Goal: Information Seeking & Learning: Learn about a topic

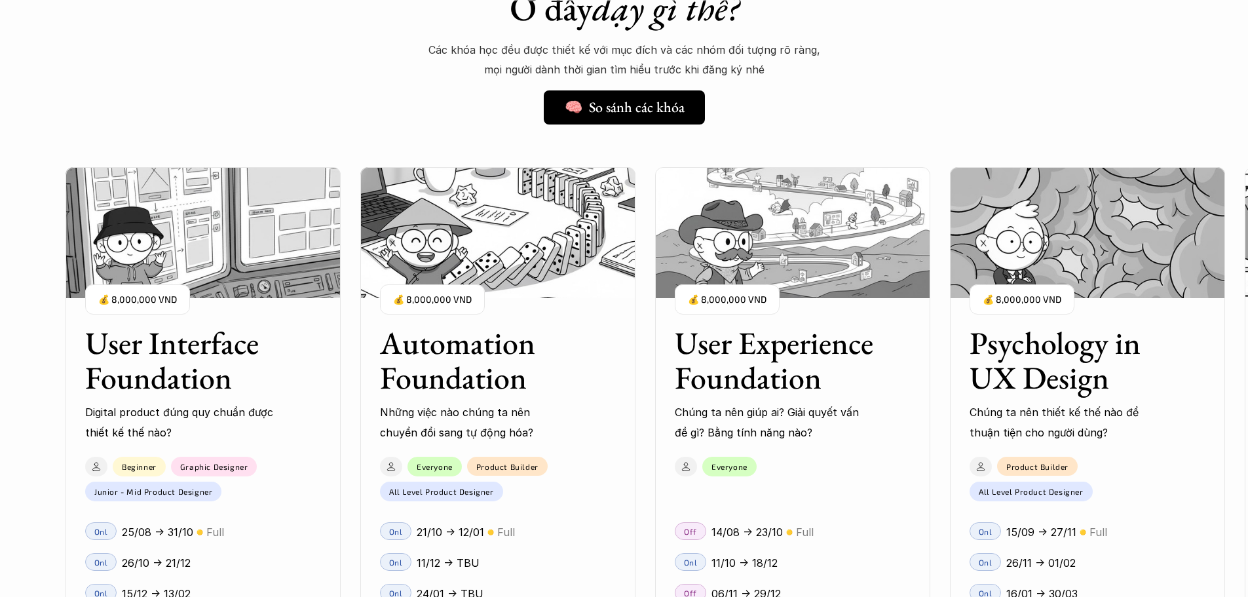
scroll to position [1256, 0]
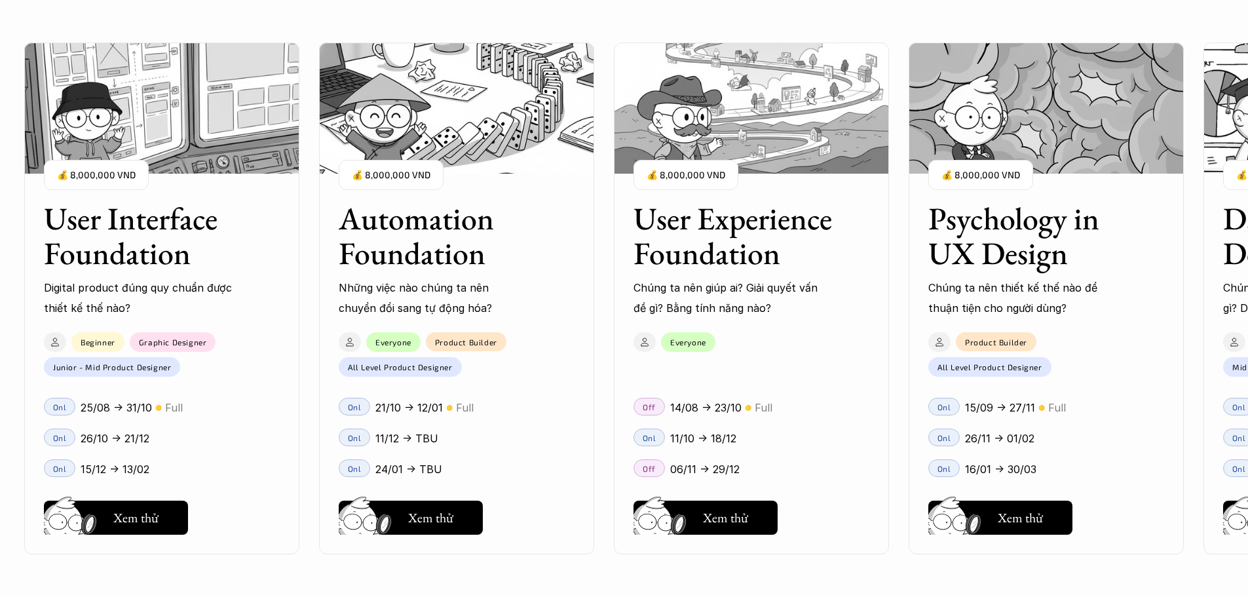
drag, startPoint x: 1165, startPoint y: 201, endPoint x: 920, endPoint y: 216, distance: 245.4
click at [920, 216] on div "User Interface Foundation Digital product đúng quy chuẩn được thiết kế thế nào?…" at bounding box center [624, 298] width 1117 height 597
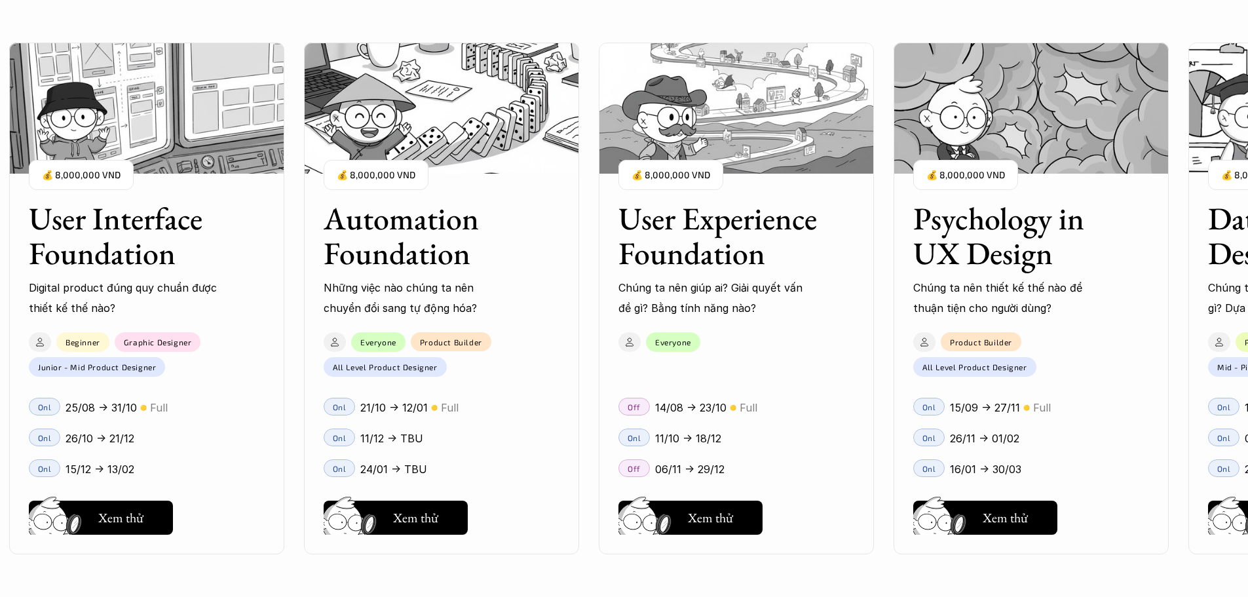
drag, startPoint x: 1133, startPoint y: 237, endPoint x: 918, endPoint y: 261, distance: 217.0
click at [918, 261] on div "User Interface Foundation Digital product đúng quy chuẩn được thiết kế thế nào?…" at bounding box center [624, 298] width 1117 height 597
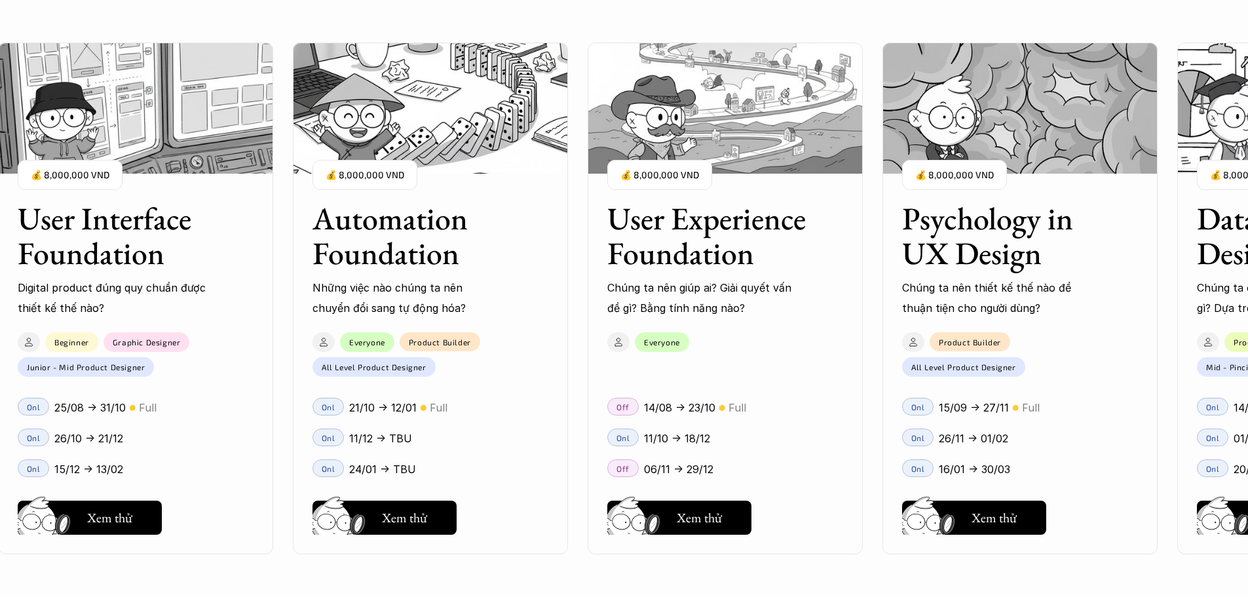
drag, startPoint x: 916, startPoint y: 238, endPoint x: 889, endPoint y: 241, distance: 27.1
click at [893, 238] on div "User Interface Foundation Digital product đúng quy chuẩn được thiết kế thế nào?…" at bounding box center [624, 298] width 1117 height 597
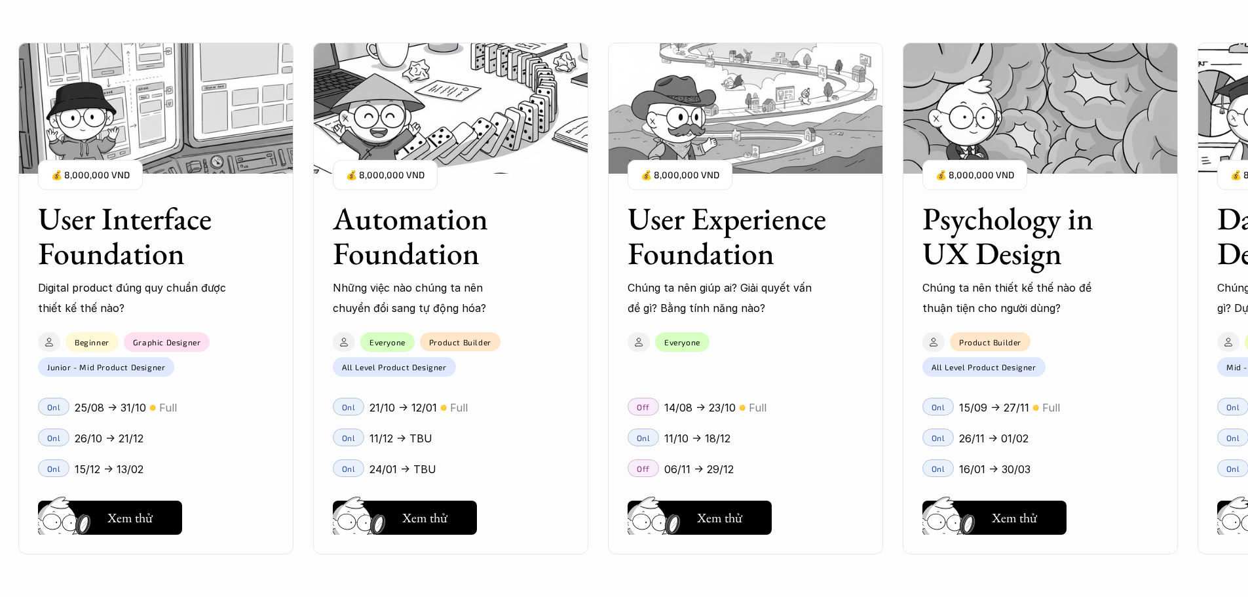
drag, startPoint x: 863, startPoint y: 261, endPoint x: 881, endPoint y: 264, distance: 17.9
click at [881, 264] on div "User Interface Foundation Digital product đúng quy chuẩn được thiết kế thế nào?…" at bounding box center [624, 298] width 1117 height 597
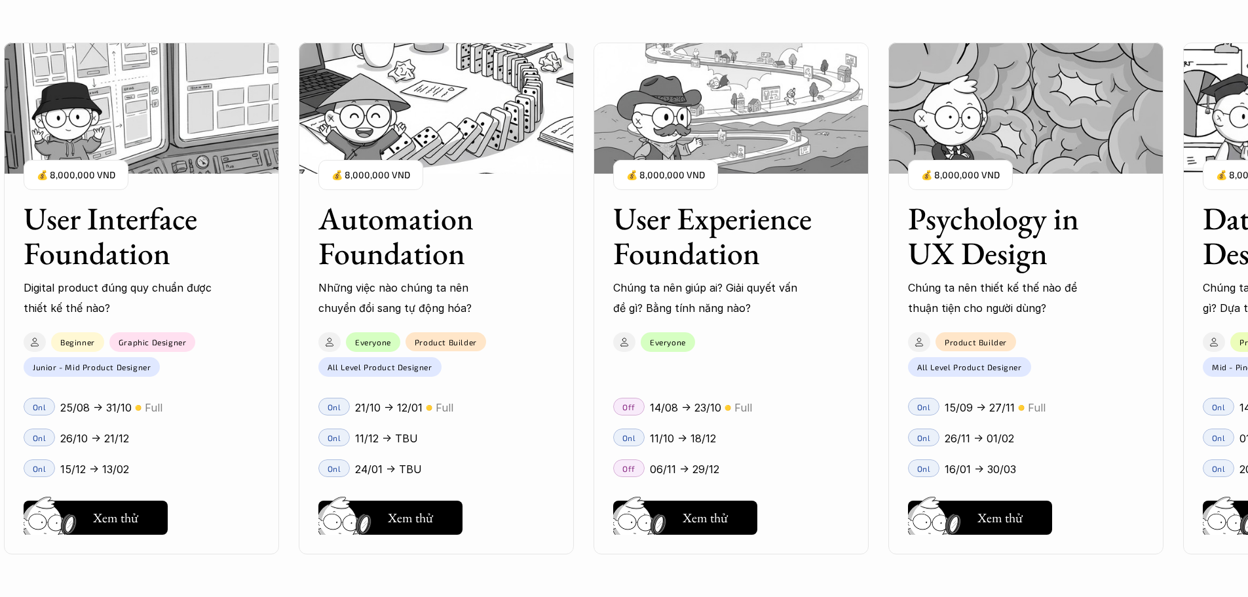
drag, startPoint x: 1021, startPoint y: 248, endPoint x: 909, endPoint y: 267, distance: 113.6
click at [909, 267] on div "User Interface Foundation Digital product đúng quy chuẩn được thiết kế thế nào?…" at bounding box center [624, 298] width 1117 height 597
click at [670, 518] on div "User Interface Foundation Digital product đúng quy chuẩn được thiết kế thế nào?…" at bounding box center [624, 298] width 1117 height 597
click at [722, 523] on div "User Interface Foundation Digital product đúng quy chuẩn được thiết kế thế nào?…" at bounding box center [624, 298] width 1117 height 597
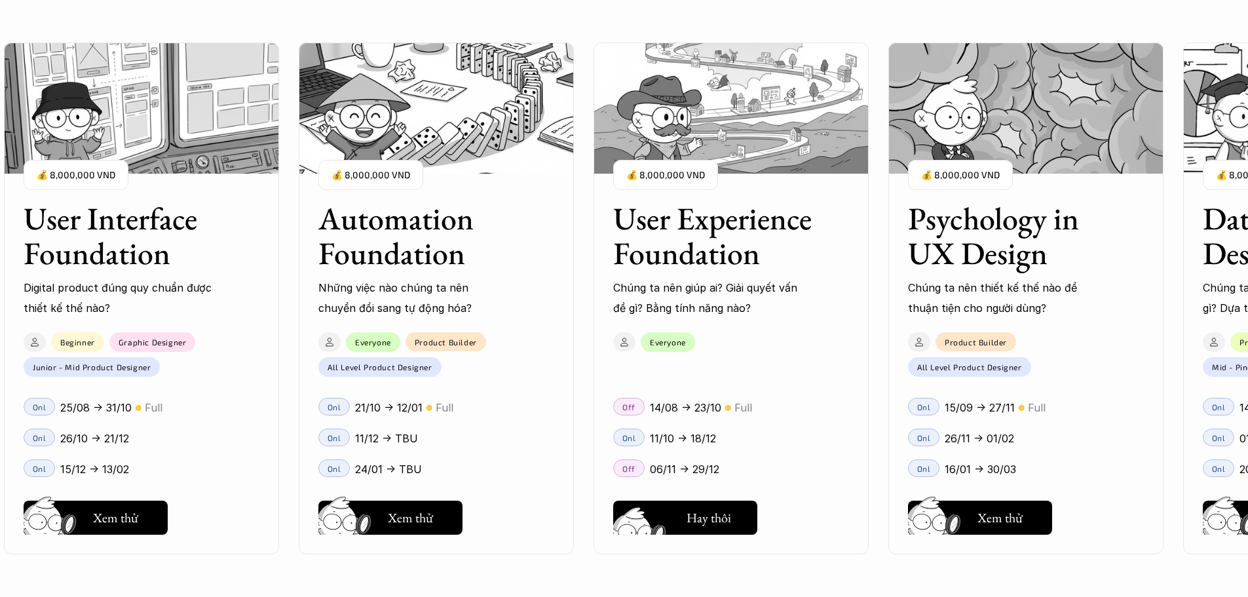
click at [722, 523] on div "User Interface Foundation Digital product đúng quy chuẩn được thiết kế thế nào?…" at bounding box center [624, 298] width 1117 height 597
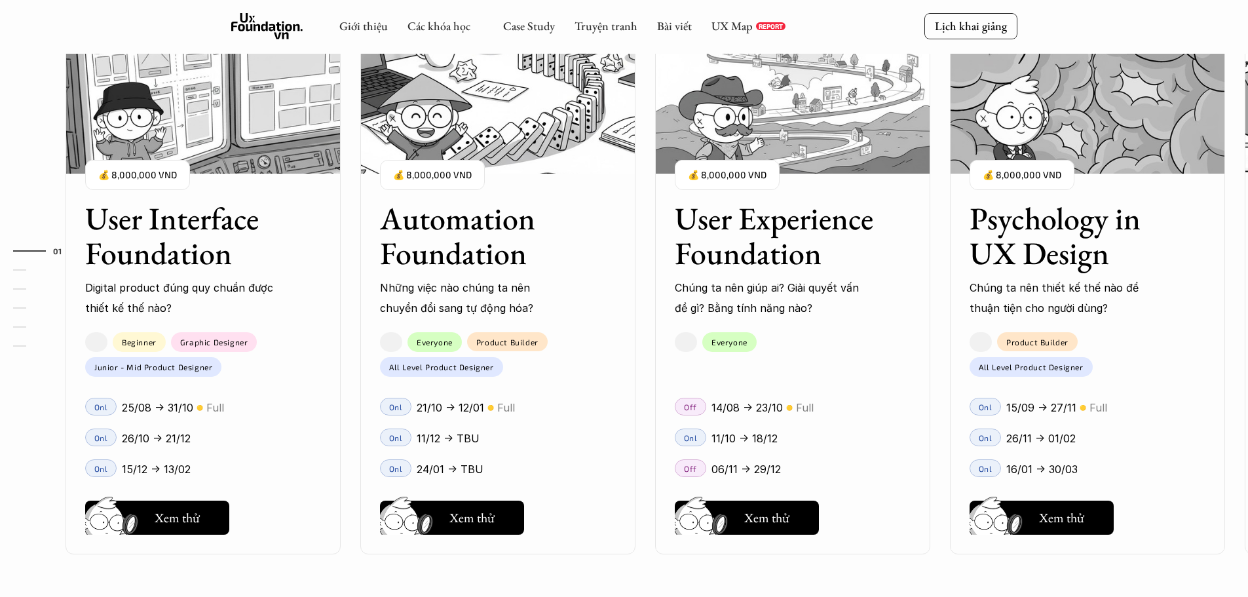
scroll to position [1256, 0]
click at [776, 511] on div "User Interface Foundation Digital product đúng quy chuẩn được thiết kế thế nào?…" at bounding box center [624, 298] width 1117 height 597
click at [745, 525] on div "User Interface Foundation Digital product đúng quy chuẩn được thiết kế thế nào?…" at bounding box center [624, 298] width 1117 height 597
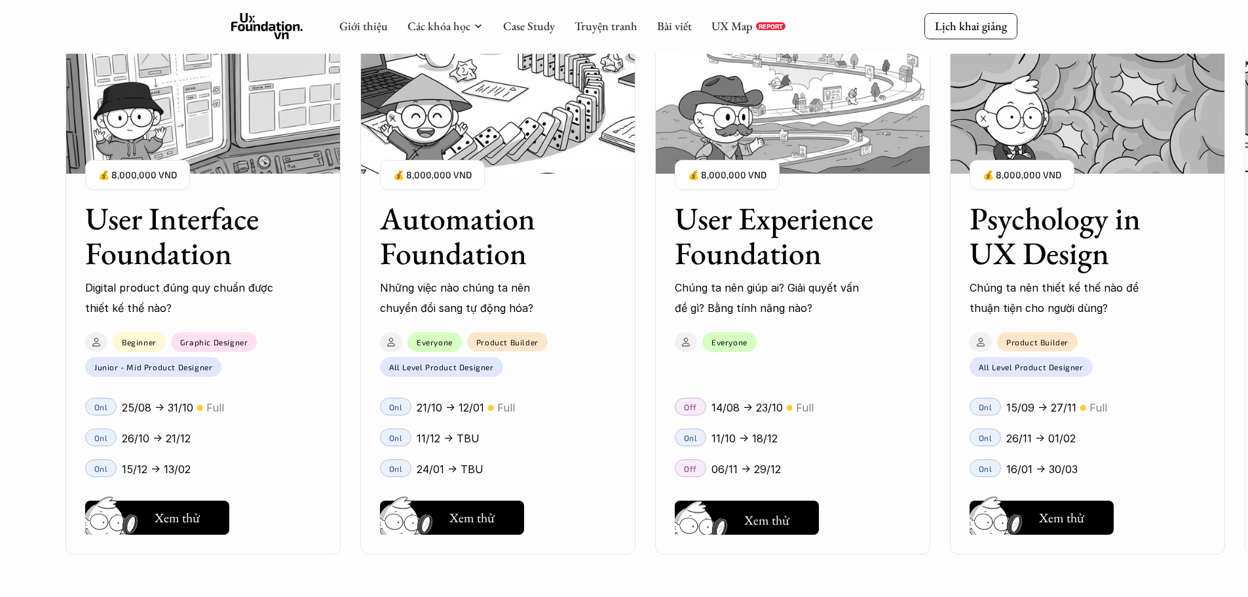
click at [732, 292] on div "User Interface Foundation Digital product đúng quy chuẩn được thiết kế thế nào?…" at bounding box center [624, 298] width 1117 height 597
click at [725, 411] on div "User Interface Foundation Digital product đúng quy chuẩn được thiết kế thế nào?…" at bounding box center [624, 298] width 1117 height 597
click at [699, 470] on div "User Interface Foundation Digital product đúng quy chuẩn được thiết kế thế nào?…" at bounding box center [624, 298] width 1117 height 597
click at [797, 146] on div "User Interface Foundation Digital product đúng quy chuẩn được thiết kế thế nào?…" at bounding box center [624, 298] width 1117 height 597
click at [766, 112] on div "User Interface Foundation Digital product đúng quy chuẩn được thiết kế thế nào?…" at bounding box center [624, 298] width 1117 height 597
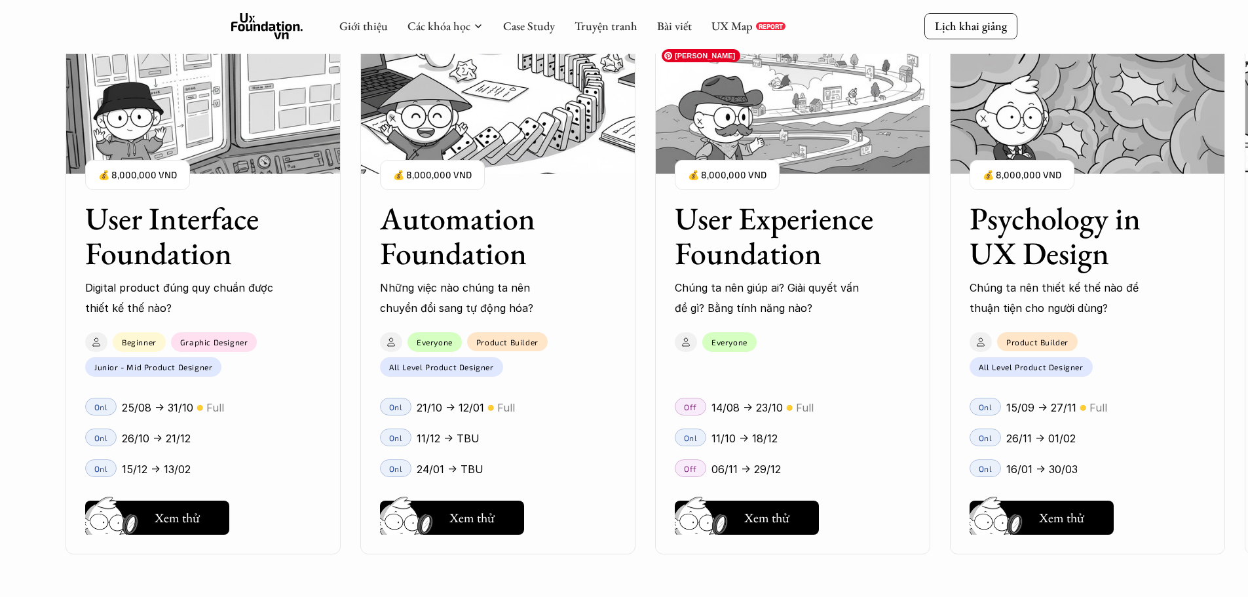
click at [722, 178] on div "User Interface Foundation Digital product đúng quy chuẩn được thiết kế thế nào?…" at bounding box center [624, 298] width 1117 height 597
click at [715, 97] on div "User Interface Foundation Digital product đúng quy chuẩn được thiết kế thế nào?…" at bounding box center [624, 298] width 1117 height 597
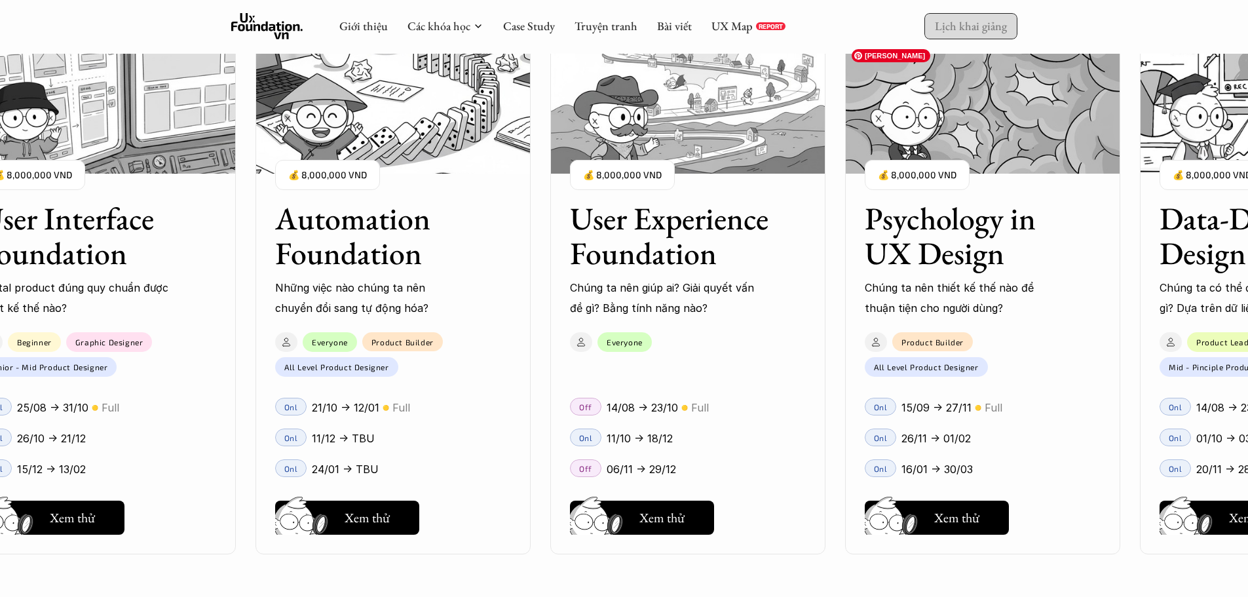
click at [970, 25] on p "Lịch khai giảng" at bounding box center [971, 25] width 72 height 15
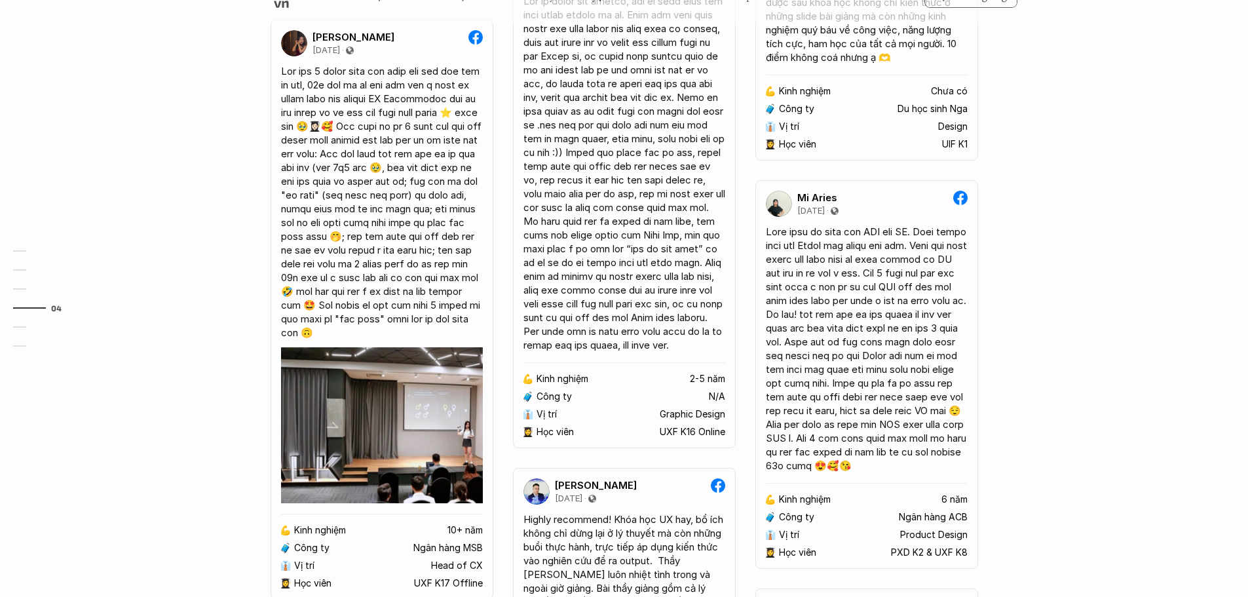
scroll to position [3051, 0]
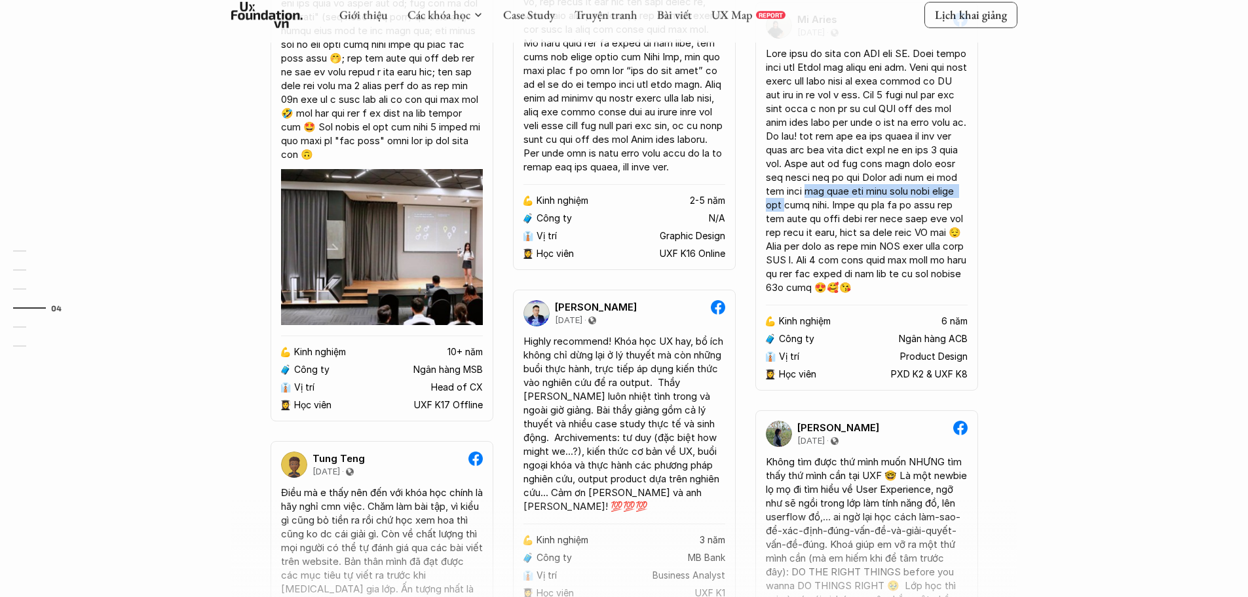
scroll to position [3253, 0]
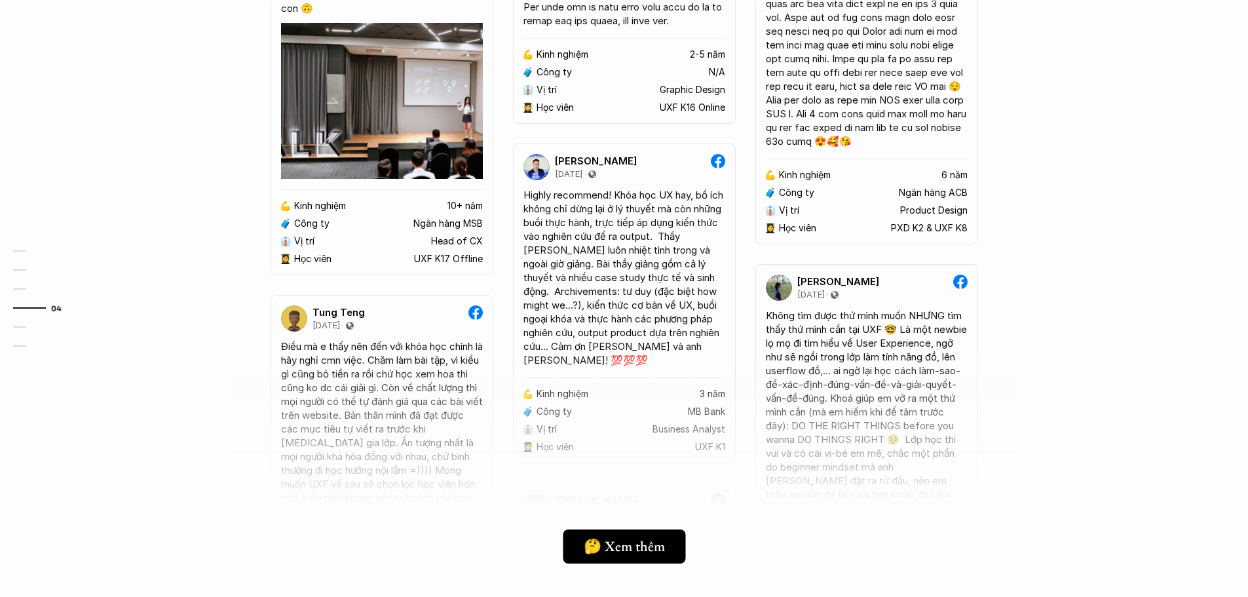
scroll to position [3387, 0]
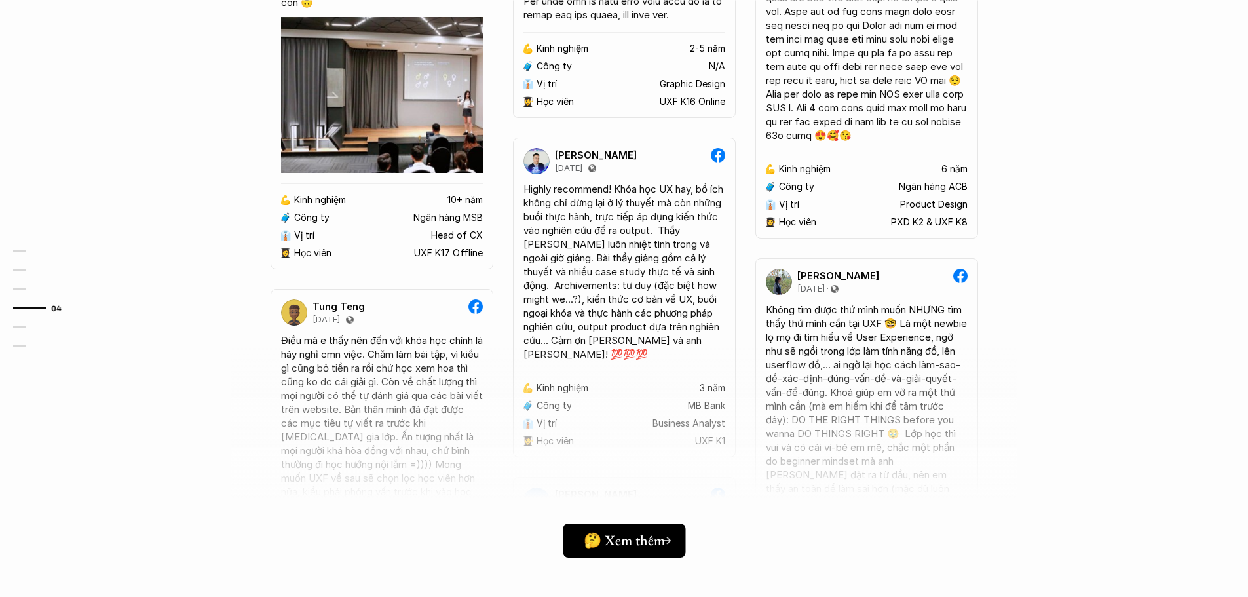
click at [588, 537] on h5 "🤔 Xem thêm" at bounding box center [624, 540] width 81 height 17
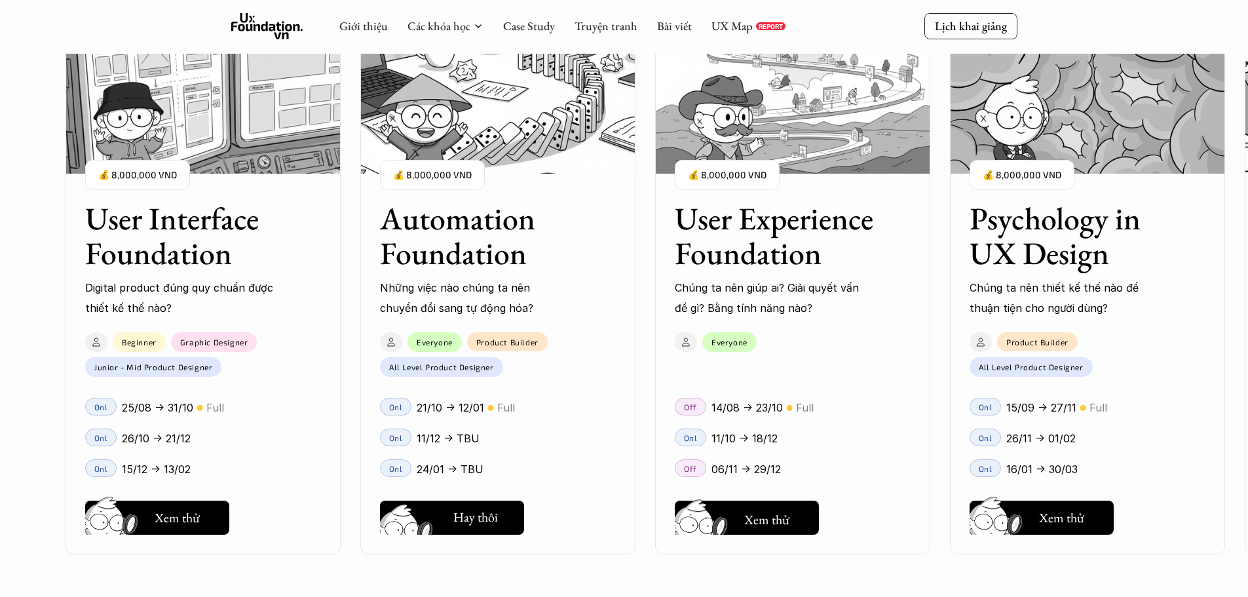
scroll to position [1487, 0]
click at [765, 521] on div "User Interface Foundation Digital product đúng quy chuẩn được thiết kế thế nào?…" at bounding box center [624, 298] width 1117 height 597
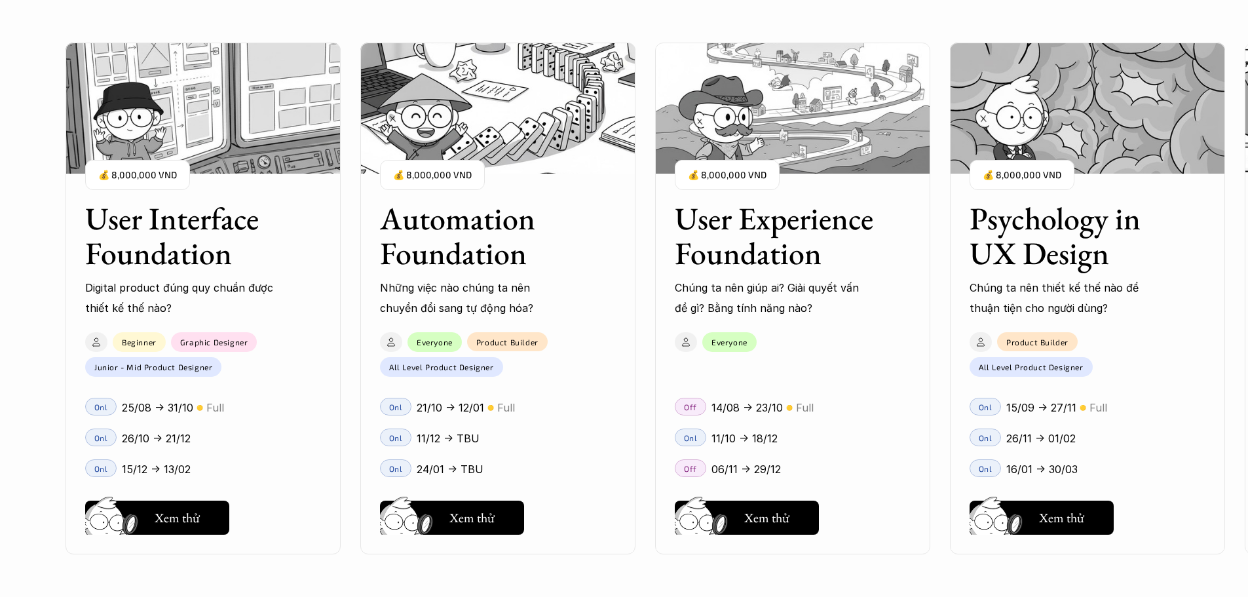
click at [730, 212] on div "User Interface Foundation Digital product đúng quy chuẩn được thiết kế thế nào?…" at bounding box center [624, 298] width 1117 height 597
click at [732, 147] on div "User Interface Foundation Digital product đúng quy chuẩn được thiết kế thế nào?…" at bounding box center [624, 298] width 1117 height 597
click at [730, 70] on div "User Interface Foundation Digital product đúng quy chuẩn được thiết kế thế nào?…" at bounding box center [624, 298] width 1117 height 597
click at [749, 533] on div "User Interface Foundation Digital product đúng quy chuẩn được thiết kế thế nào?…" at bounding box center [624, 298] width 1117 height 597
click at [761, 516] on div "User Interface Foundation Digital product đúng quy chuẩn được thiết kế thế nào?…" at bounding box center [624, 298] width 1117 height 597
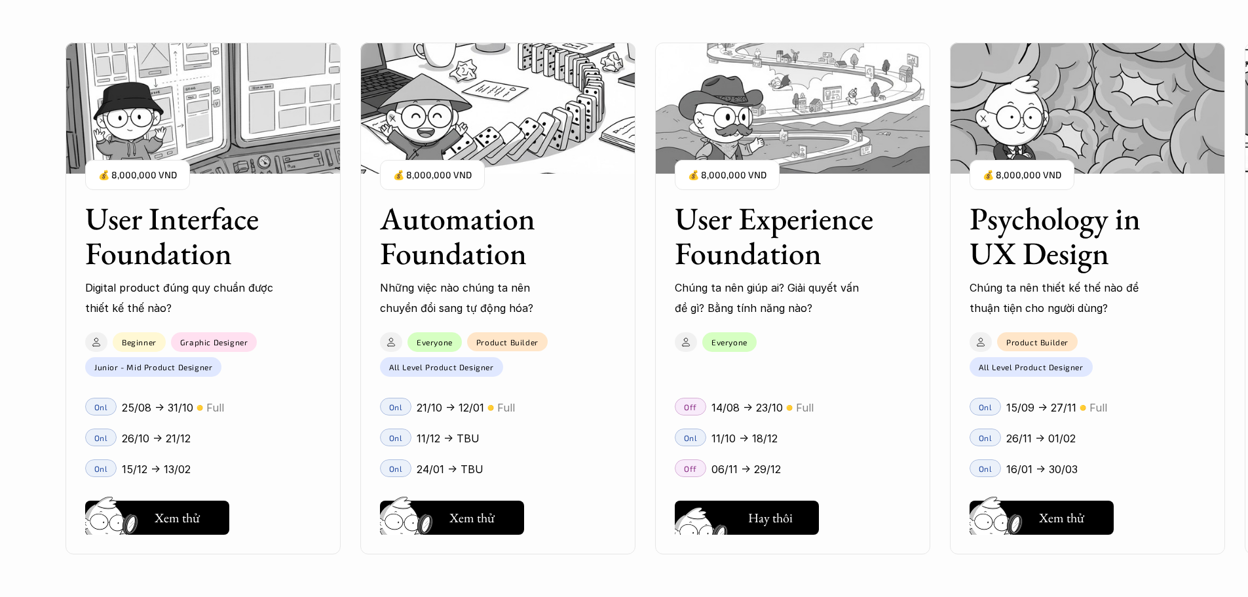
click at [761, 516] on div "User Interface Foundation Digital product đúng quy chuẩn được thiết kế thế nào?…" at bounding box center [624, 298] width 1117 height 597
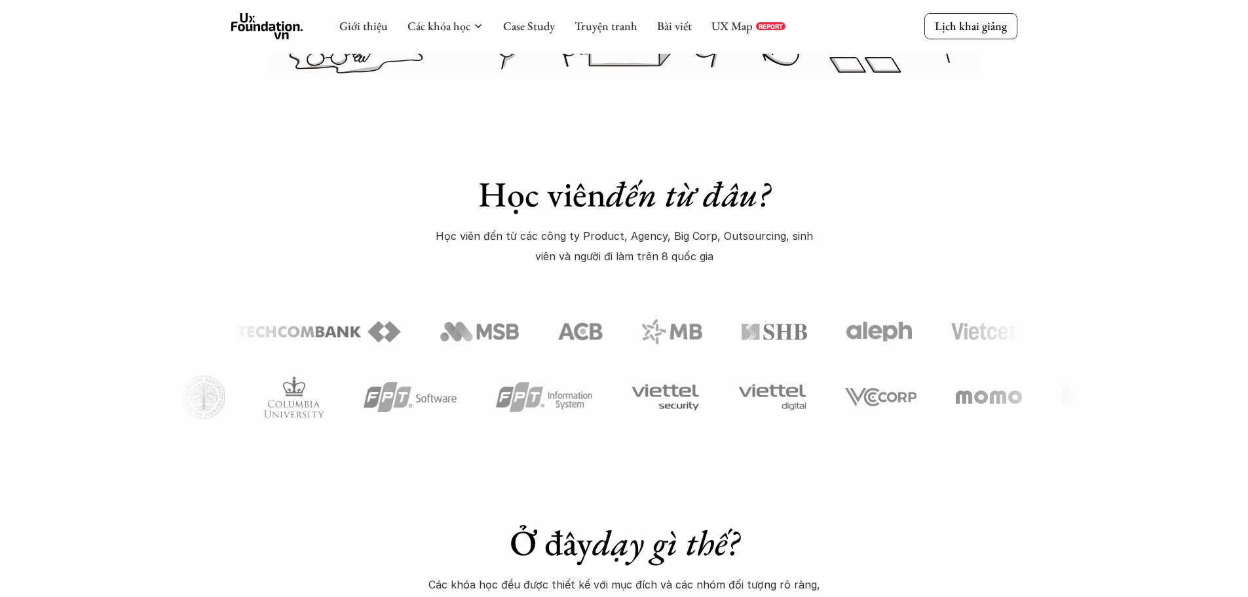
scroll to position [373, 0]
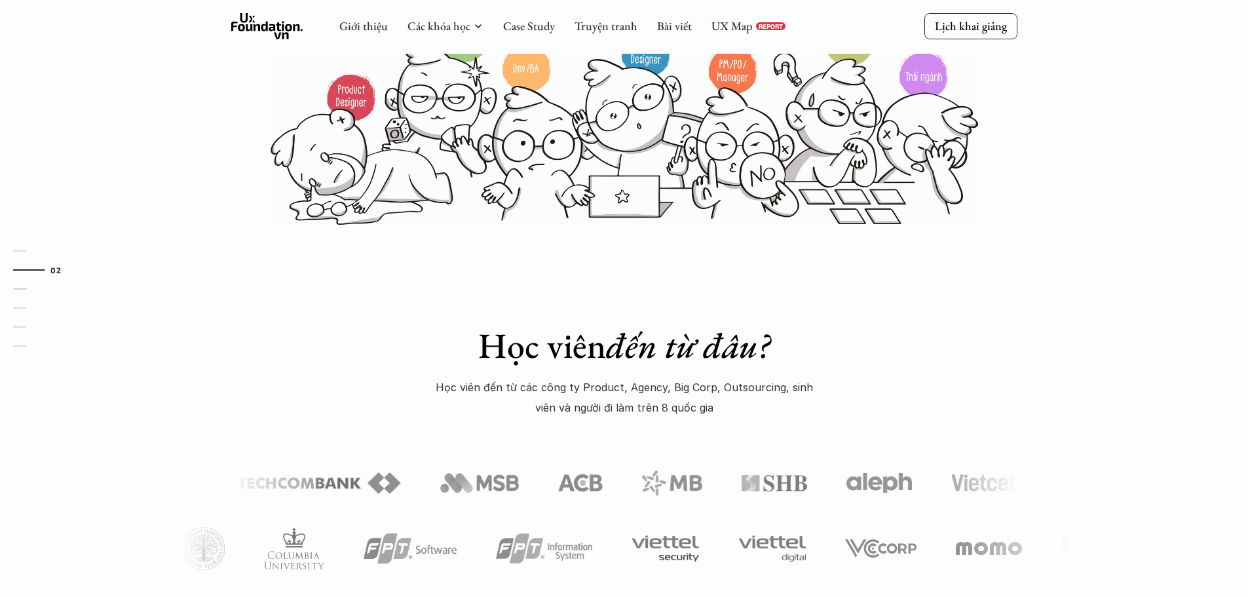
click at [269, 25] on icon at bounding box center [267, 26] width 72 height 26
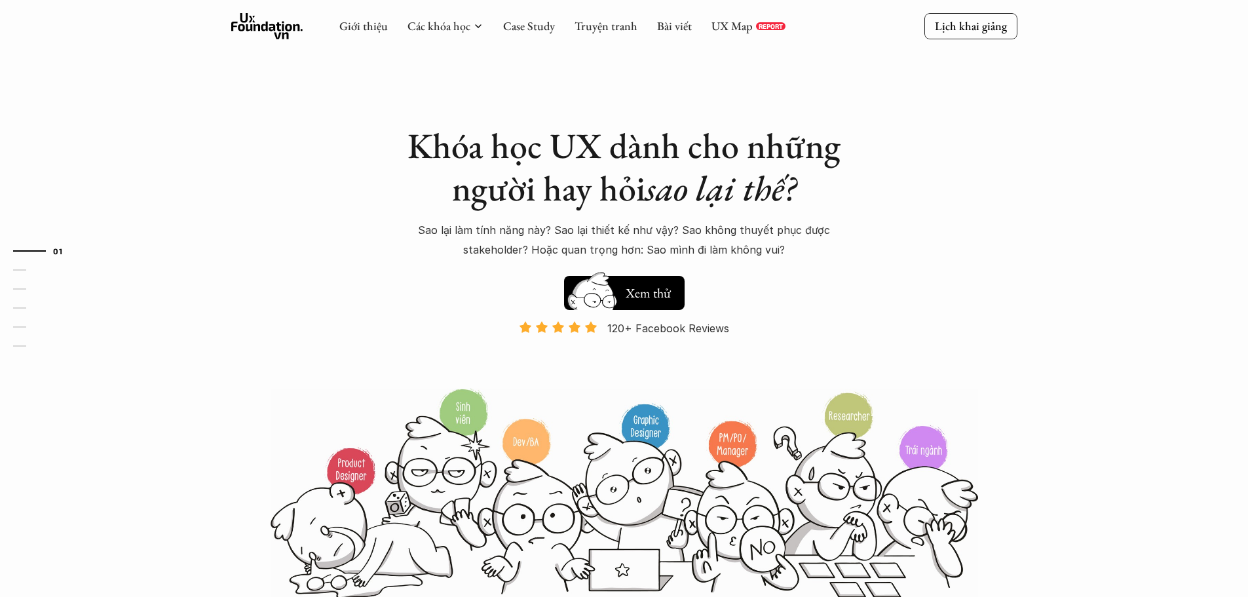
click at [261, 45] on div "Giới thiệu Các khóa học Case Study Truyện tranh Bài viết UX Map REPORT Lịch kha…" at bounding box center [624, 27] width 1248 height 54
click at [28, 297] on div "01 02 03 04 05 06" at bounding box center [65, 298] width 131 height 597
click at [26, 292] on link "03" at bounding box center [44, 289] width 62 height 16
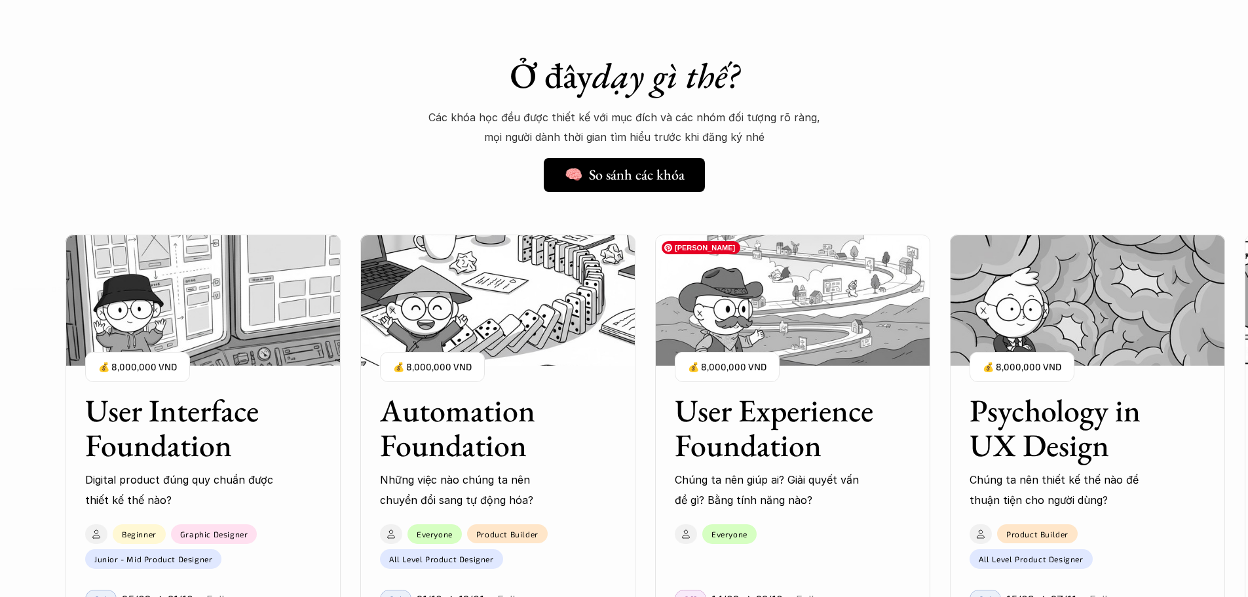
scroll to position [994, 0]
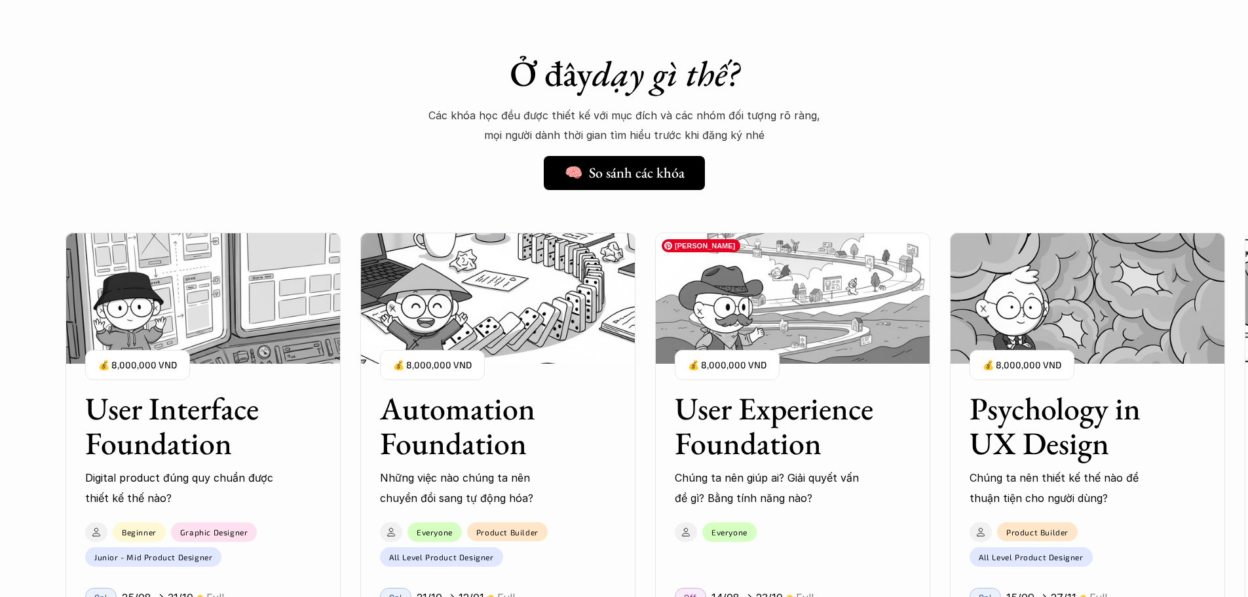
click at [770, 423] on h3 "User Experience Foundation" at bounding box center [776, 425] width 203 height 69
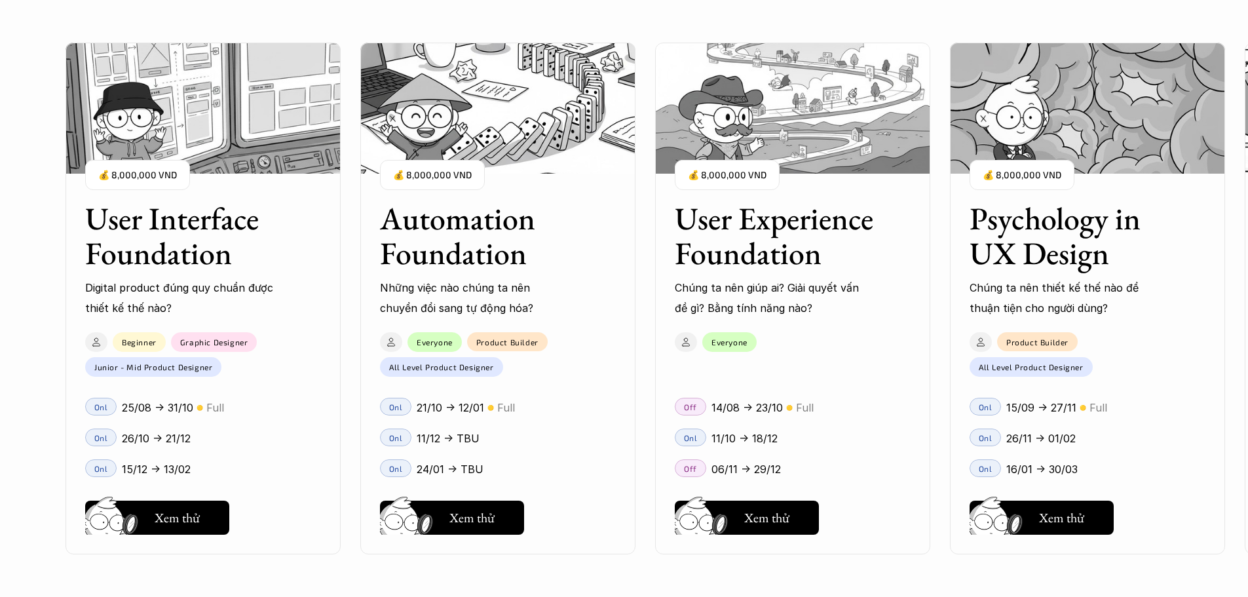
scroll to position [1256, 0]
click at [748, 508] on div "User Interface Foundation Digital product đúng quy chuẩn được thiết kế thế nào?…" at bounding box center [624, 298] width 1117 height 597
click at [747, 508] on div "User Interface Foundation Digital product đúng quy chuẩn được thiết kế thế nào?…" at bounding box center [624, 298] width 1117 height 597
click at [1094, 525] on div "User Interface Foundation Digital product đúng quy chuẩn được thiết kế thế nào?…" at bounding box center [624, 298] width 1117 height 597
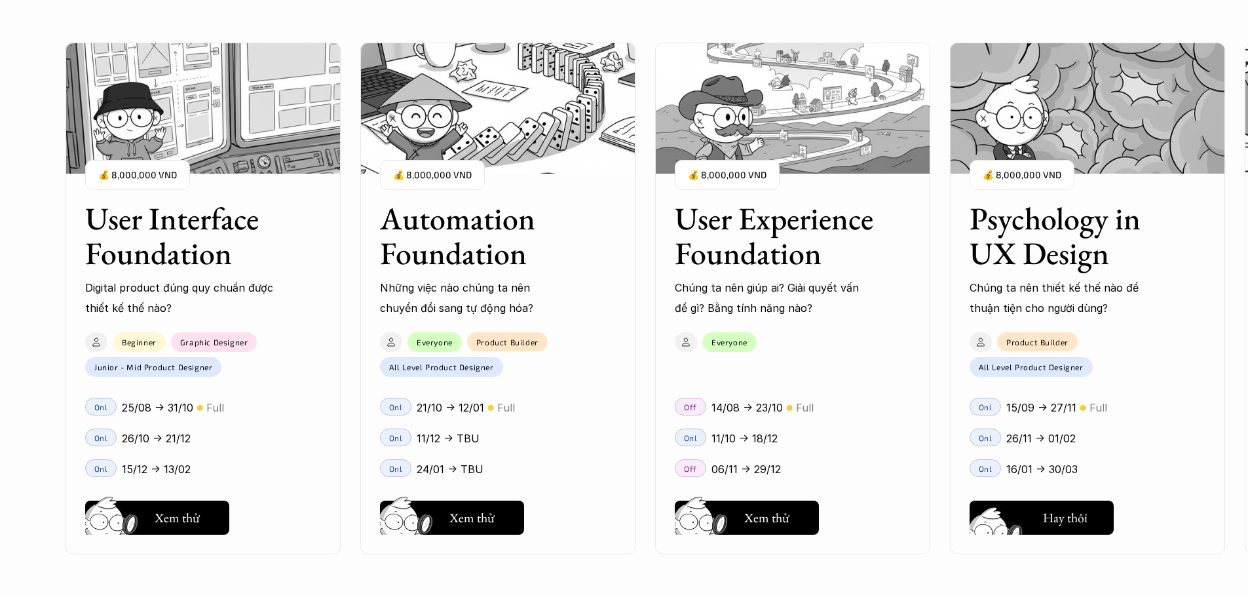
click at [1094, 525] on div "User Interface Foundation Digital product đúng quy chuẩn được thiết kế thế nào?…" at bounding box center [624, 298] width 1117 height 597
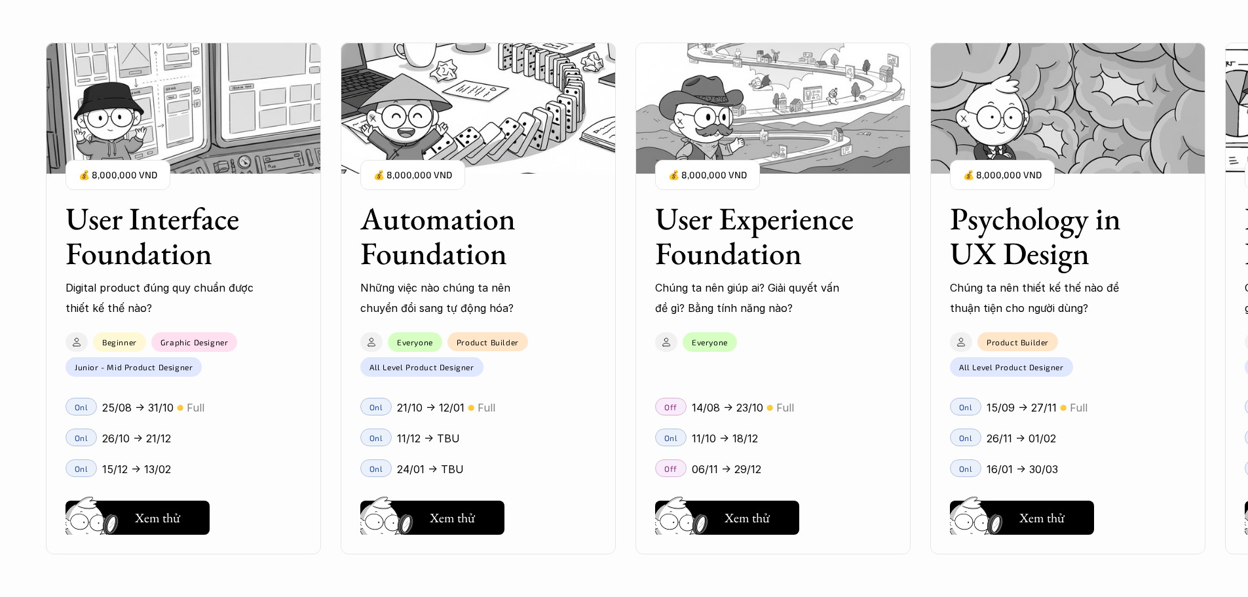
drag, startPoint x: 1078, startPoint y: 205, endPoint x: 381, endPoint y: 257, distance: 698.4
click at [423, 254] on div "User Interface Foundation Digital product đúng quy chuẩn được thiết kế thế nào?…" at bounding box center [624, 298] width 1117 height 597
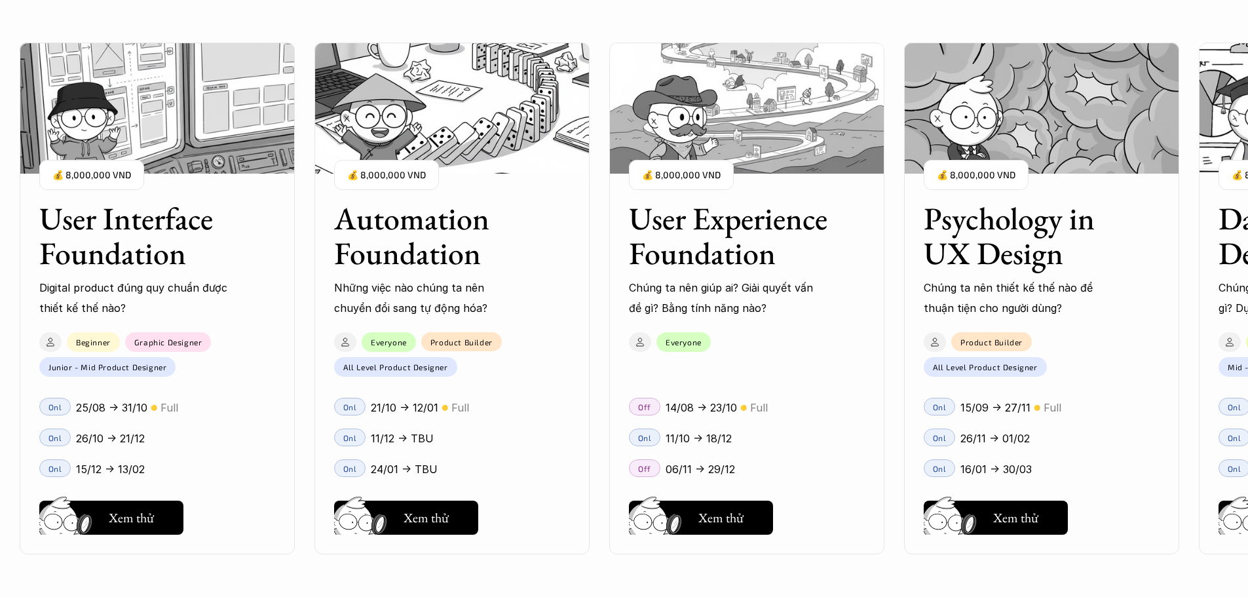
drag, startPoint x: 1016, startPoint y: 214, endPoint x: 711, endPoint y: 253, distance: 307.8
click at [717, 255] on div "User Interface Foundation Digital product đúng quy chuẩn được thiết kế thế nào?…" at bounding box center [624, 298] width 1117 height 597
click at [896, 164] on div "User Interface Foundation Digital product đúng quy chuẩn được thiết kế thế nào?…" at bounding box center [624, 298] width 1117 height 597
click at [985, 157] on div "User Interface Foundation Digital product đúng quy chuẩn được thiết kế thế nào?…" at bounding box center [624, 298] width 1117 height 597
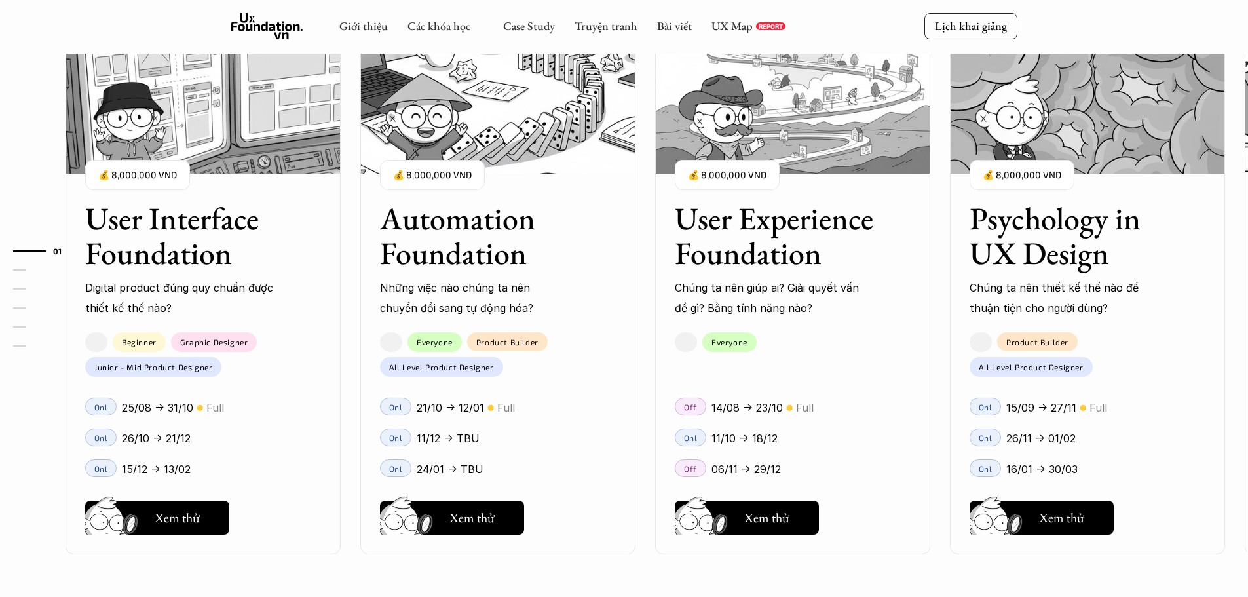
scroll to position [1256, 0]
click at [774, 510] on div "User Interface Foundation Digital product đúng quy chuẩn được thiết kế thế nào?…" at bounding box center [624, 298] width 1117 height 597
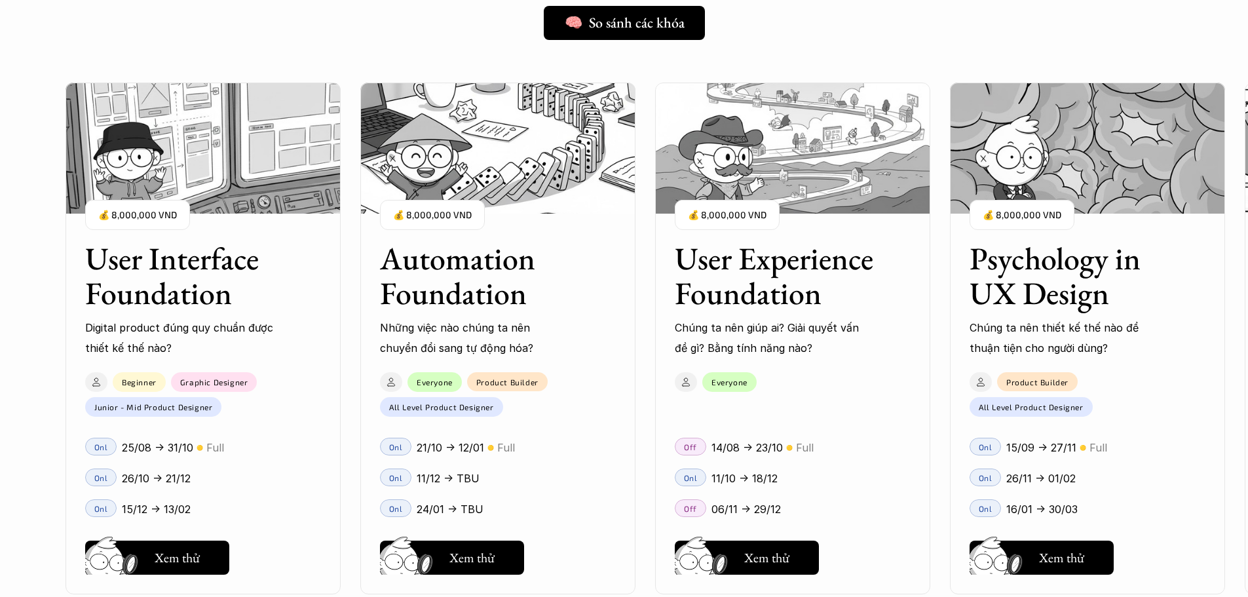
scroll to position [1245, 0]
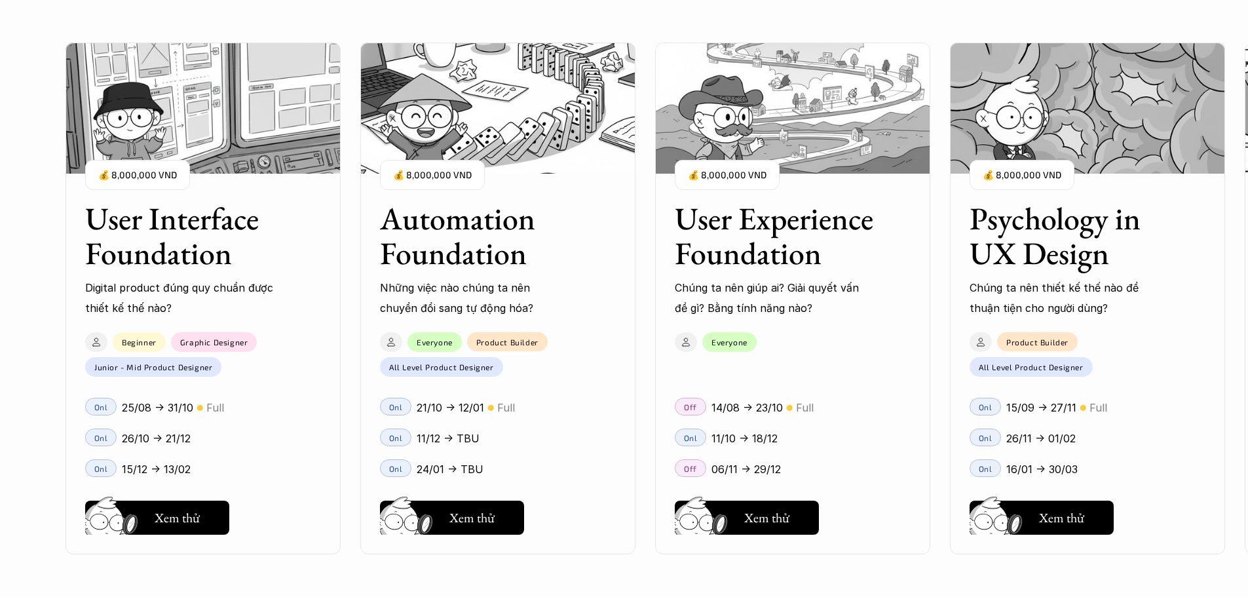
click at [741, 330] on div "User Interface Foundation Digital product đúng quy chuẩn được thiết kế thế nào?…" at bounding box center [624, 298] width 1117 height 597
click at [764, 522] on div "User Interface Foundation Digital product đúng quy chuẩn được thiết kế thế nào?…" at bounding box center [624, 298] width 1117 height 597
click at [747, 510] on div "User Interface Foundation Digital product đúng quy chuẩn được thiết kế thế nào?…" at bounding box center [624, 298] width 1117 height 597
click at [465, 528] on div "User Interface Foundation Digital product đúng quy chuẩn được thiết kế thế nào?…" at bounding box center [624, 298] width 1117 height 597
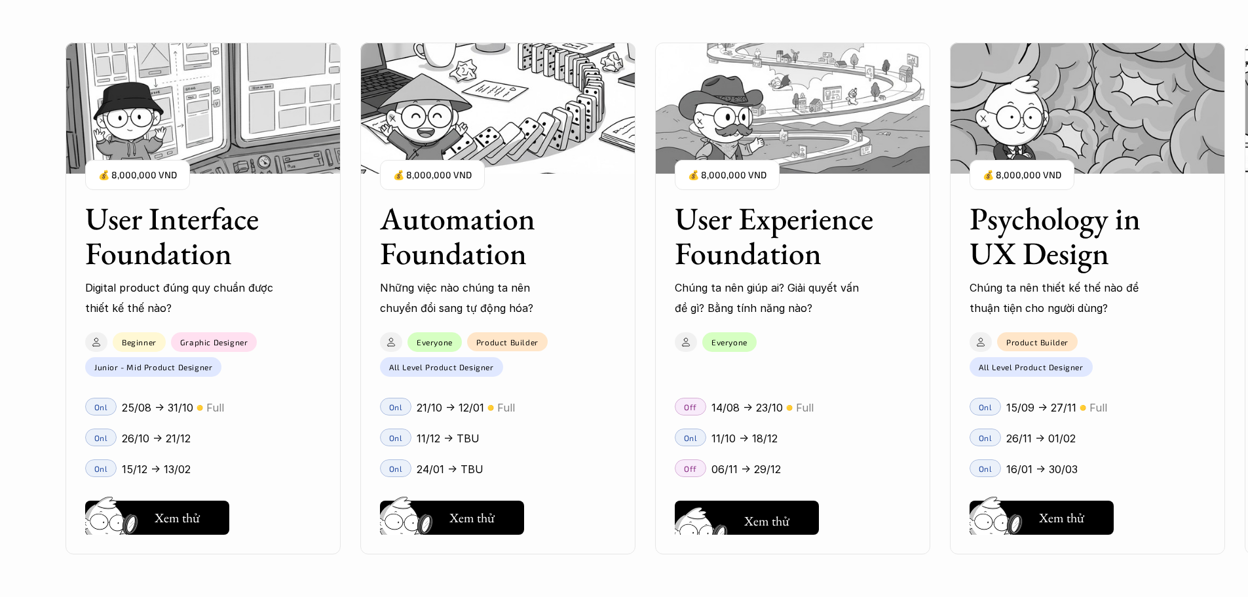
click at [767, 512] on div "User Interface Foundation Digital product đúng quy chuẩn được thiết kế thế nào?…" at bounding box center [624, 298] width 1117 height 597
click at [753, 249] on div "User Interface Foundation Digital product đúng quy chuẩn được thiết kế thế nào?…" at bounding box center [624, 298] width 1117 height 597
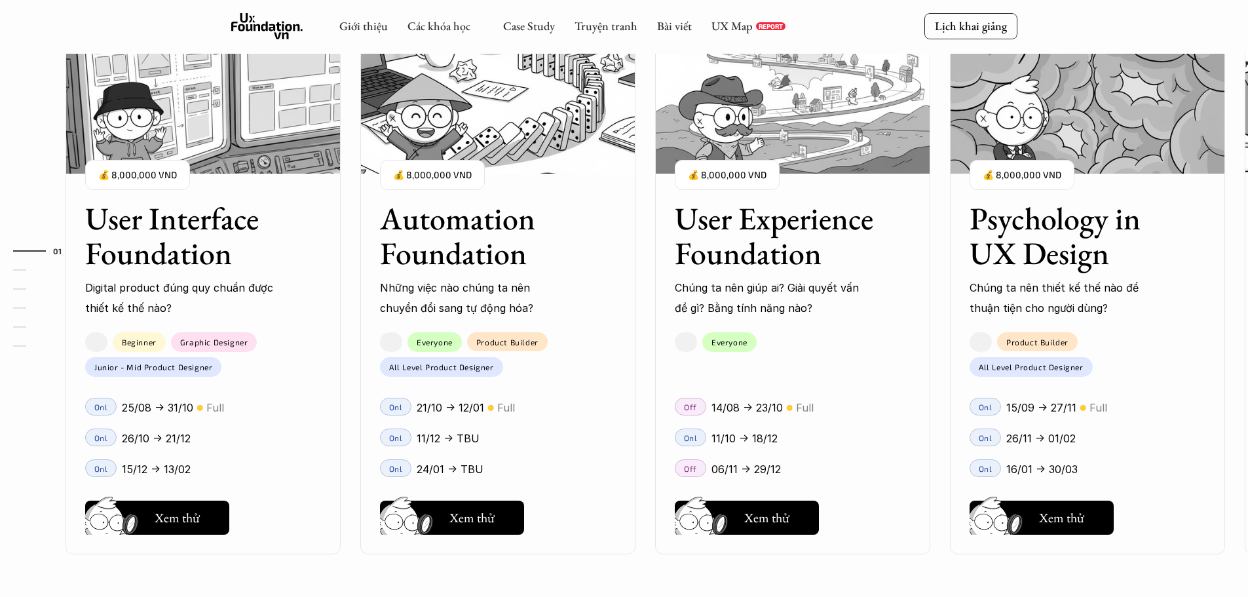
scroll to position [1245, 0]
click at [754, 534] on button "Hay thôi Xem thử" at bounding box center [747, 518] width 144 height 34
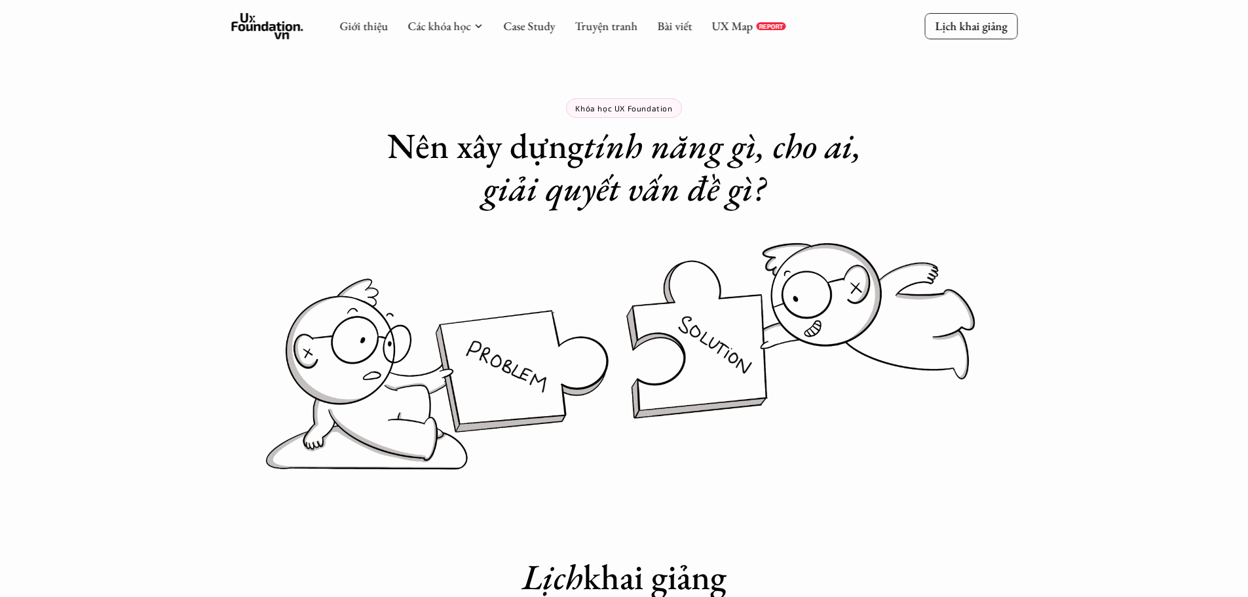
click at [761, 519] on div "Lịch khai giảng Các lớp sẽ đóng đăng ký khi đủ số lượng học viên, thường sẽ đón…" at bounding box center [624, 565] width 524 height 124
click at [257, 28] on icon at bounding box center [267, 26] width 72 height 26
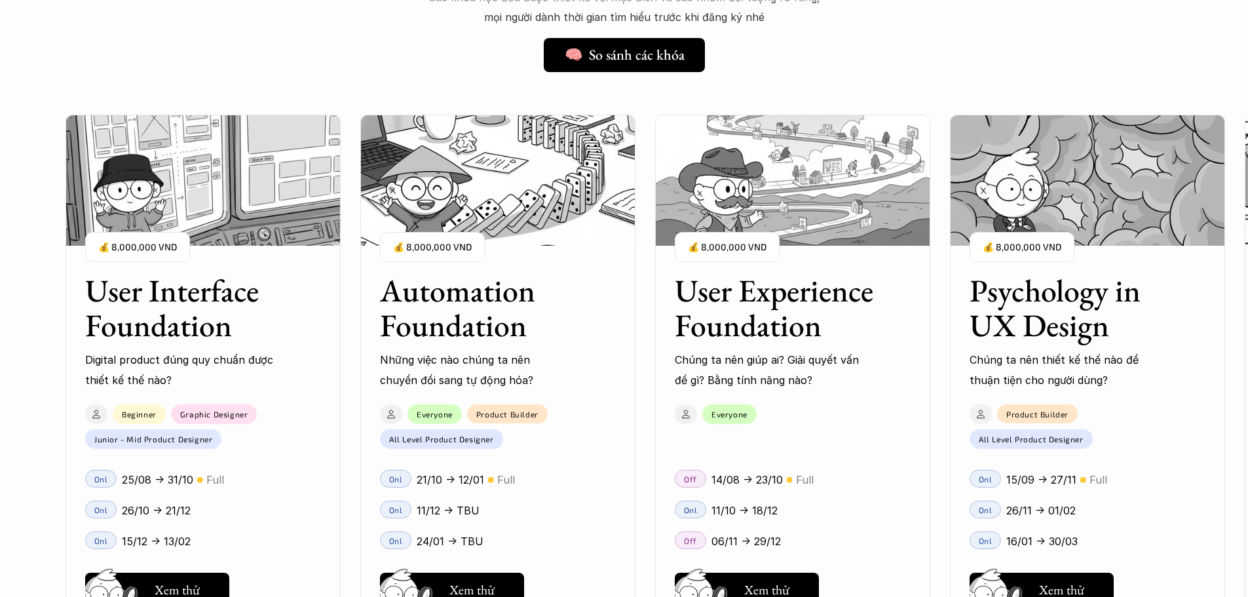
scroll to position [1114, 0]
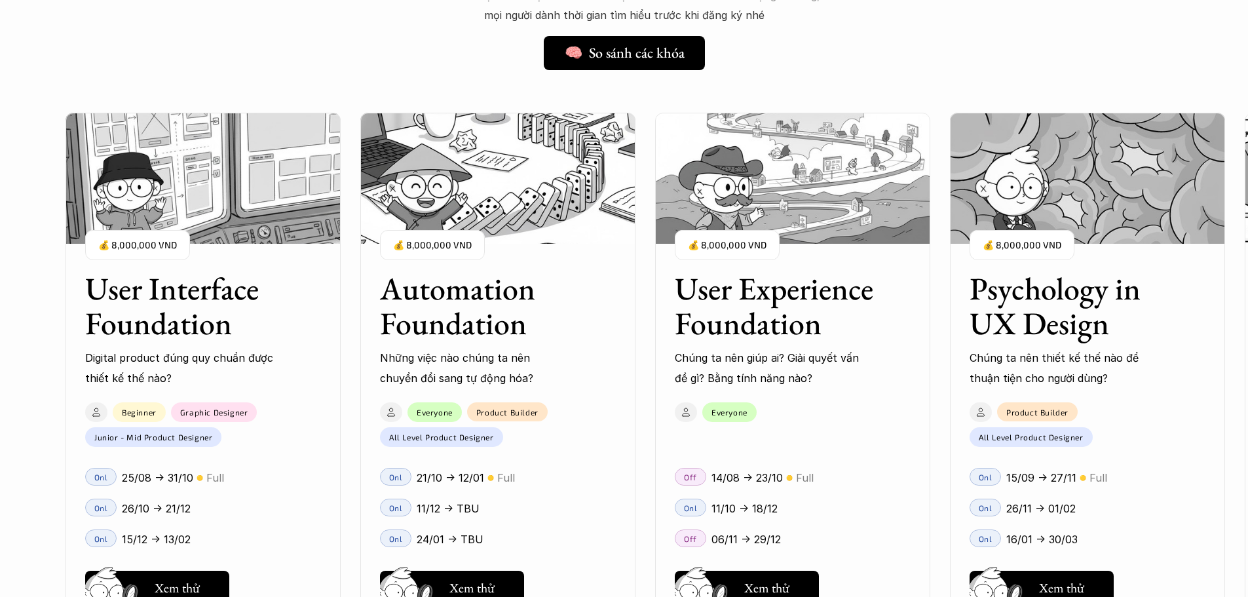
click at [1036, 313] on h3 "Psychology in UX Design" at bounding box center [1071, 305] width 203 height 69
click at [1069, 577] on button "Hay thôi Xem thử" at bounding box center [1042, 588] width 144 height 34
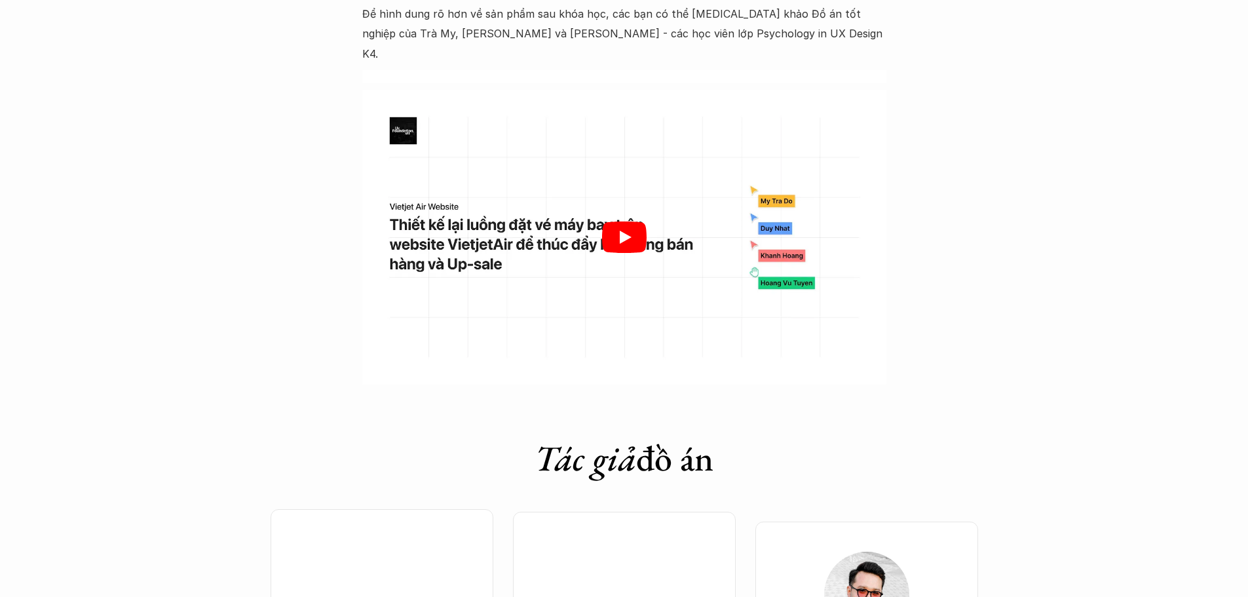
scroll to position [4090, 0]
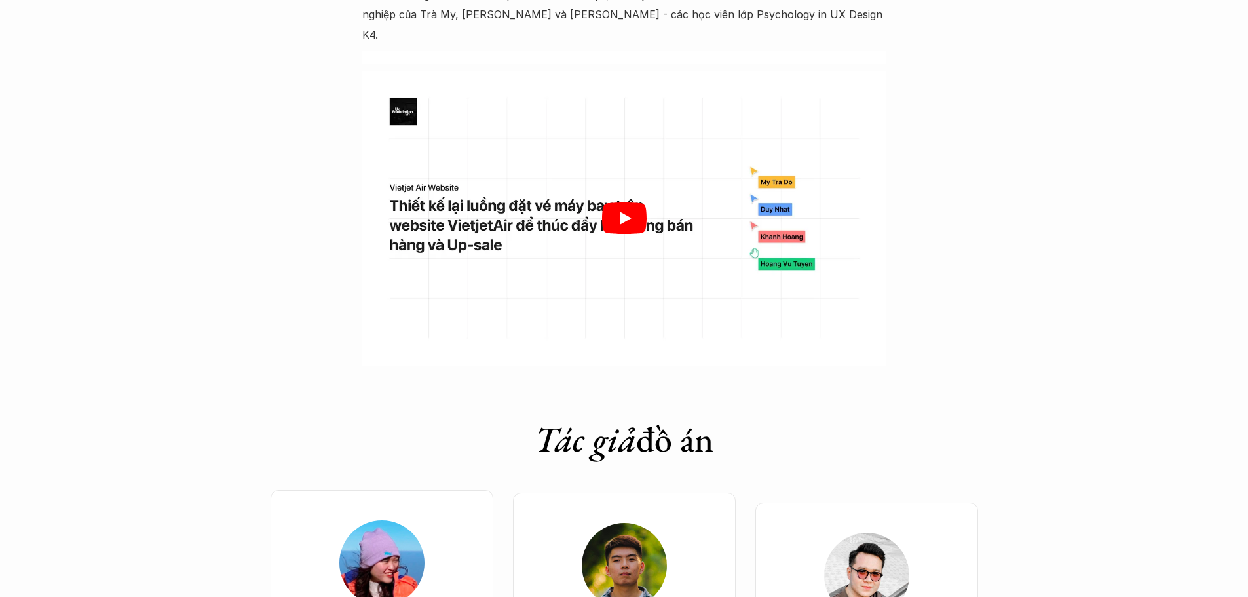
click at [622, 199] on div at bounding box center [624, 218] width 524 height 295
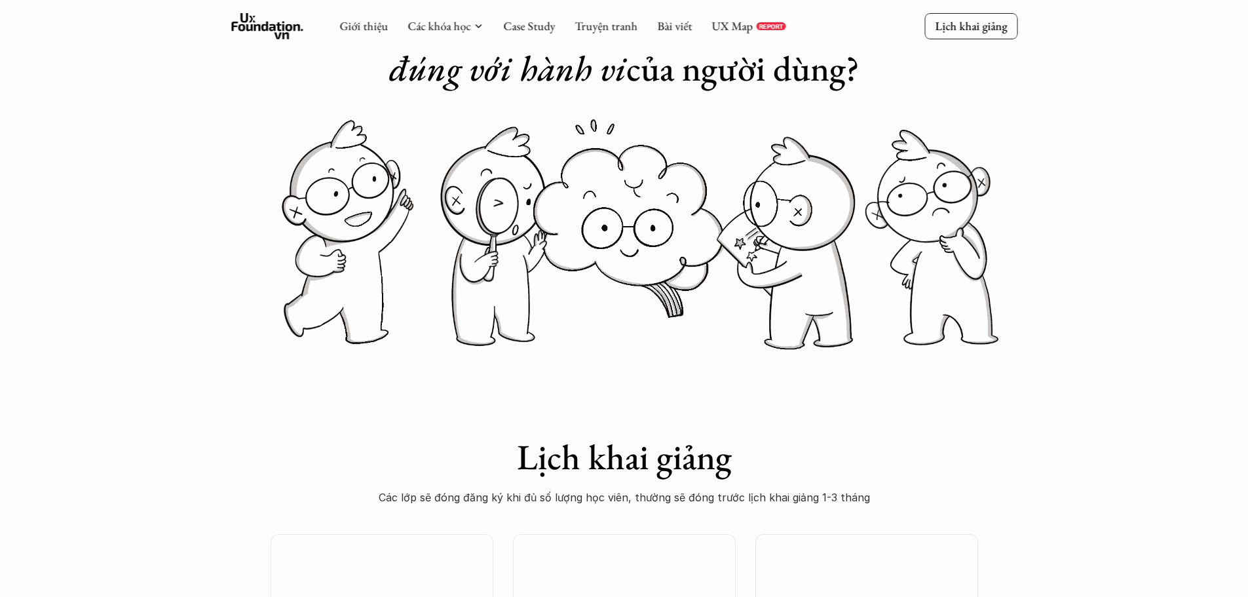
scroll to position [0, 0]
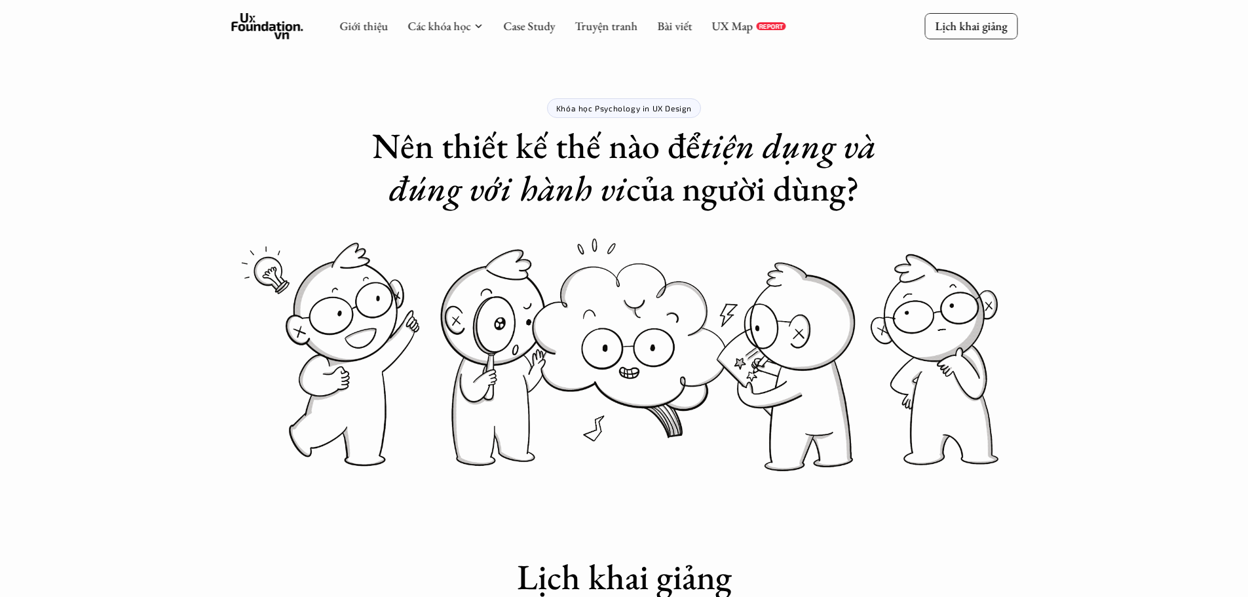
drag, startPoint x: 240, startPoint y: 21, endPoint x: 373, endPoint y: 45, distance: 135.7
click at [240, 21] on icon at bounding box center [267, 26] width 72 height 26
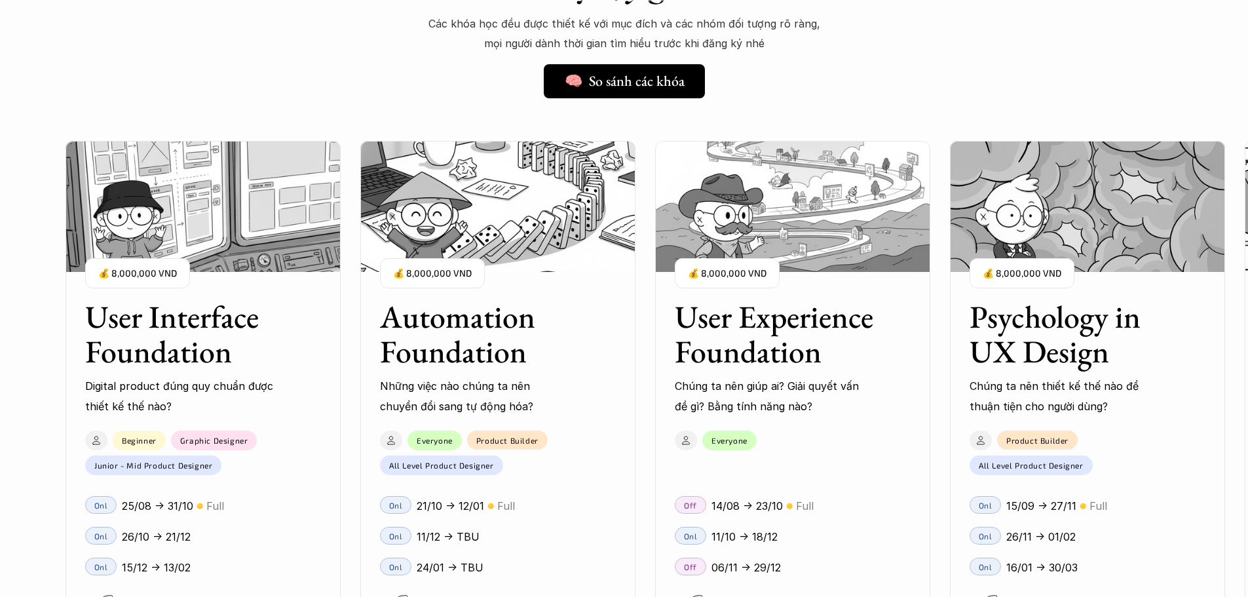
scroll to position [1181, 0]
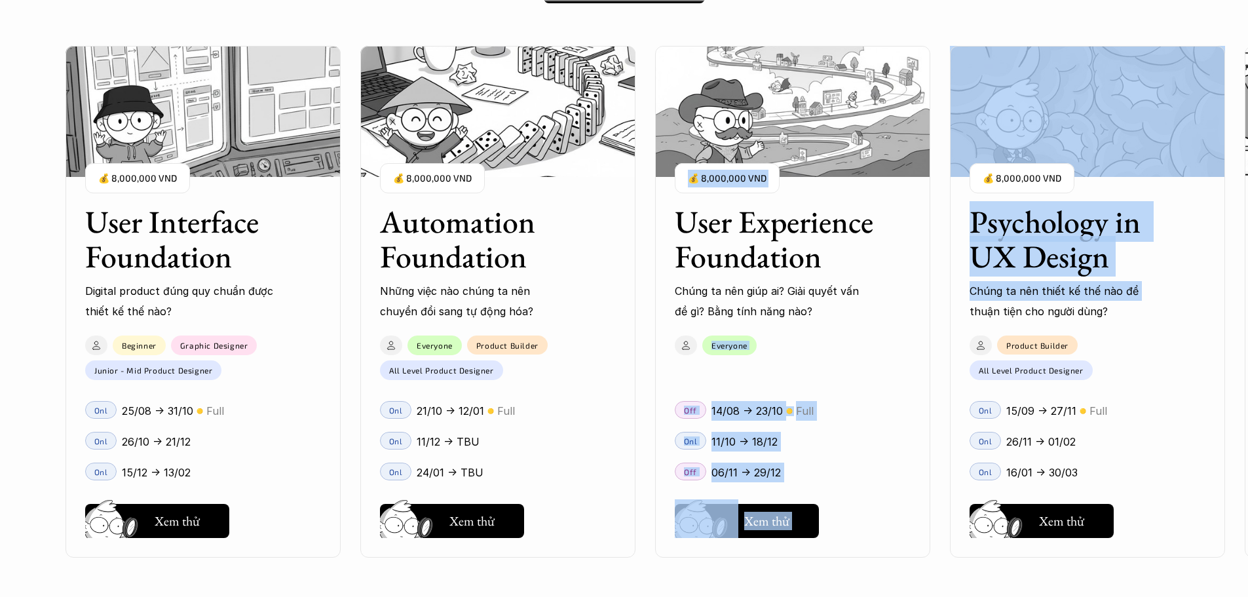
drag, startPoint x: 1141, startPoint y: 286, endPoint x: 894, endPoint y: 303, distance: 247.6
click at [894, 303] on div "User Interface Foundation Digital product đúng quy chuẩn được thiết kế thế nào?…" at bounding box center [793, 301] width 1454 height 597
click at [1037, 24] on div "User Interface Foundation Digital product đúng quy chuẩn được thiết kế thế nào?…" at bounding box center [793, 301] width 1454 height 597
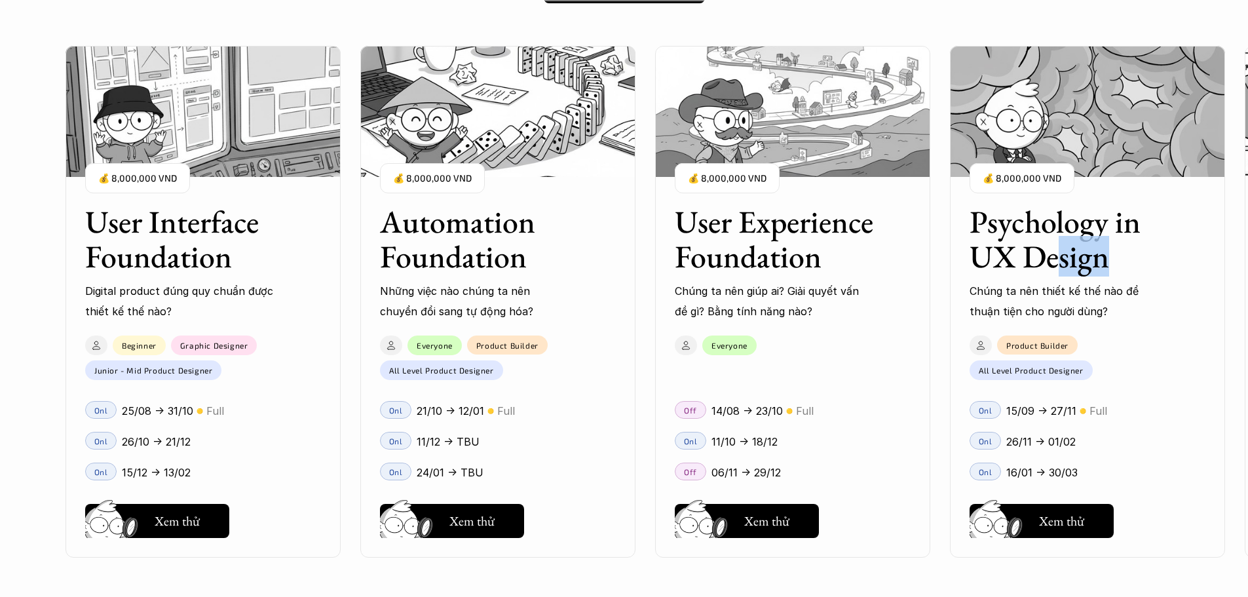
drag, startPoint x: 1178, startPoint y: 240, endPoint x: 1054, endPoint y: 254, distance: 124.5
click at [1054, 254] on div "Psychology in UX Design Chúng ta nên thiết kế thế nào để thuận tiện cho người d…" at bounding box center [1087, 253] width 275 height 136
click at [1179, 364] on div "Product Builder All Level Product Designer" at bounding box center [1080, 354] width 261 height 51
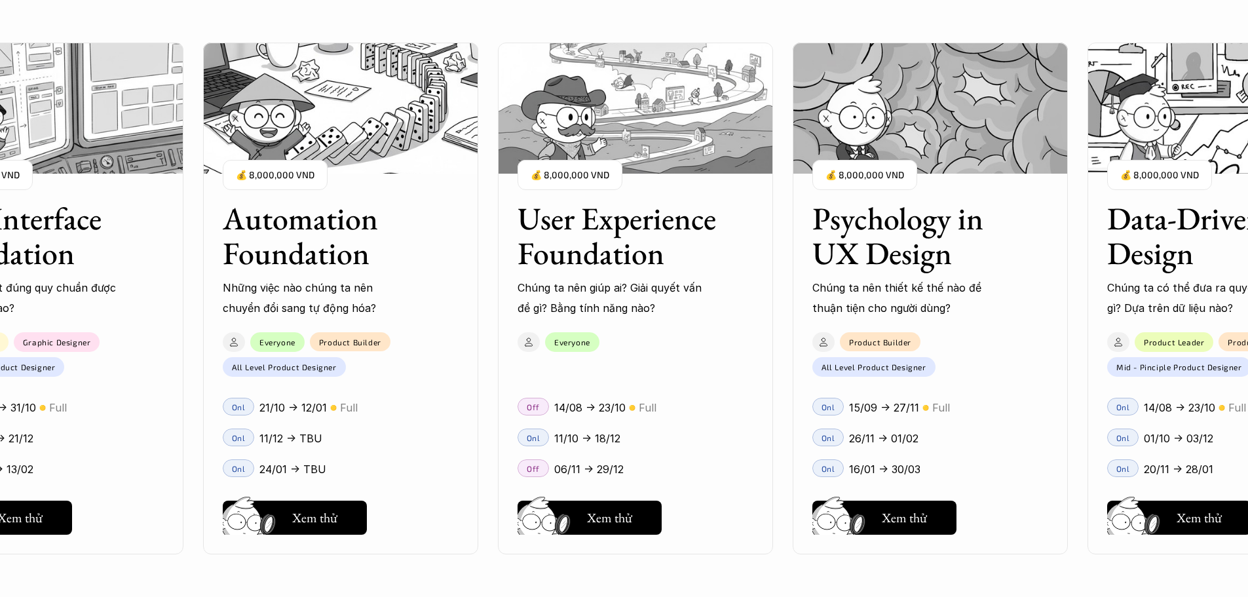
scroll to position [1639, 0]
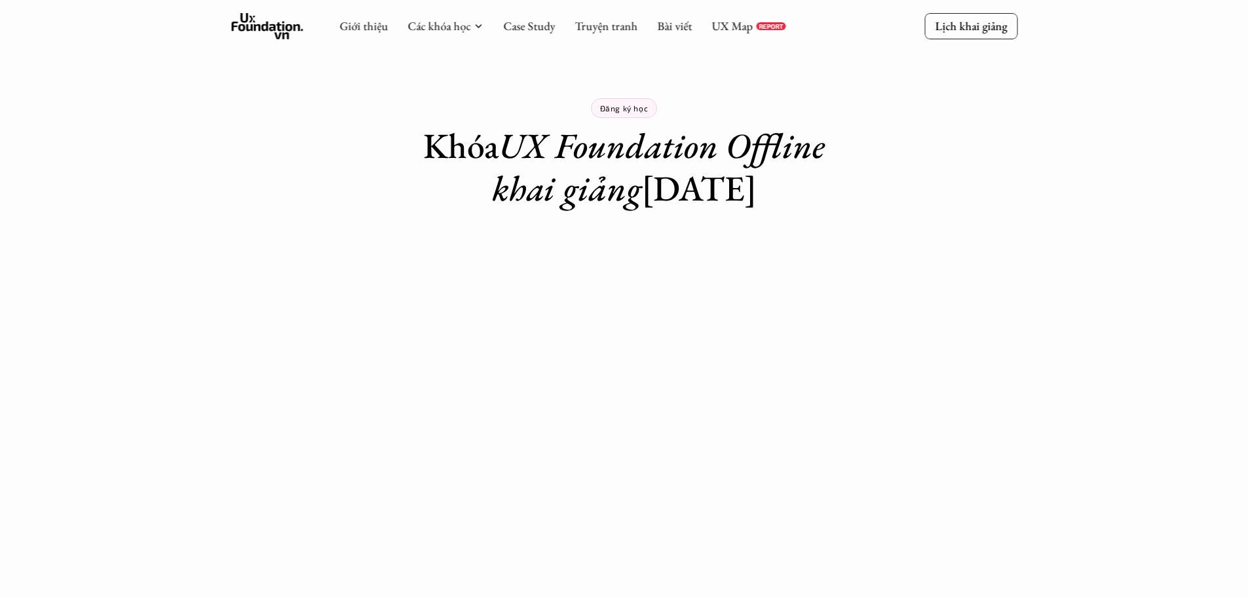
click at [284, 16] on icon at bounding box center [267, 26] width 72 height 26
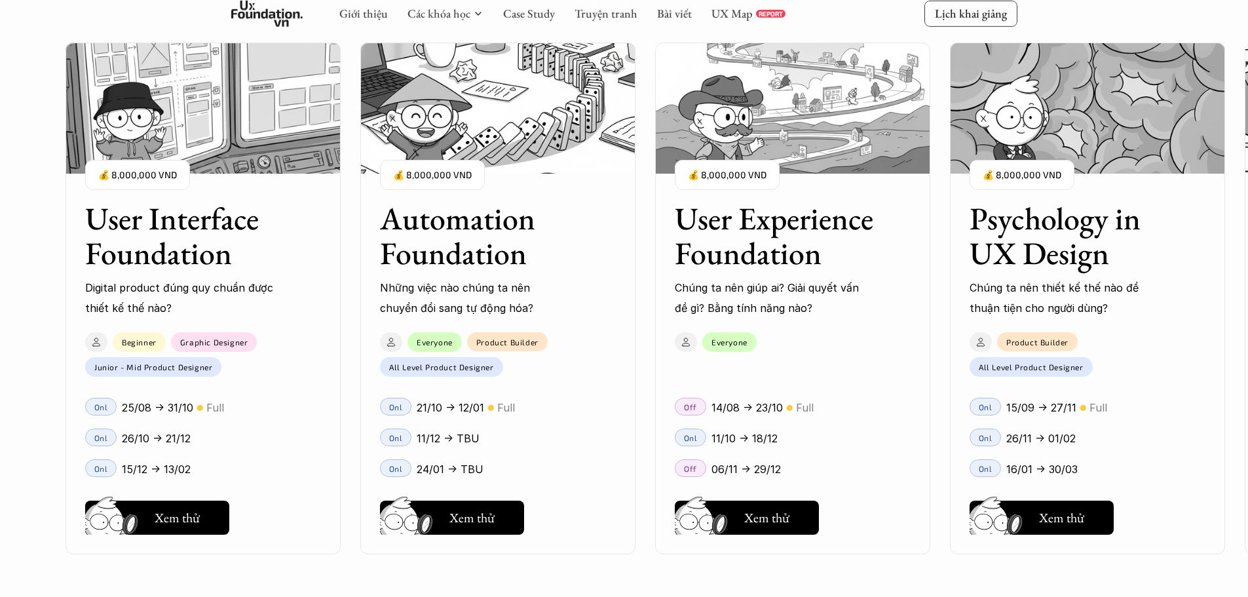
scroll to position [1335, 0]
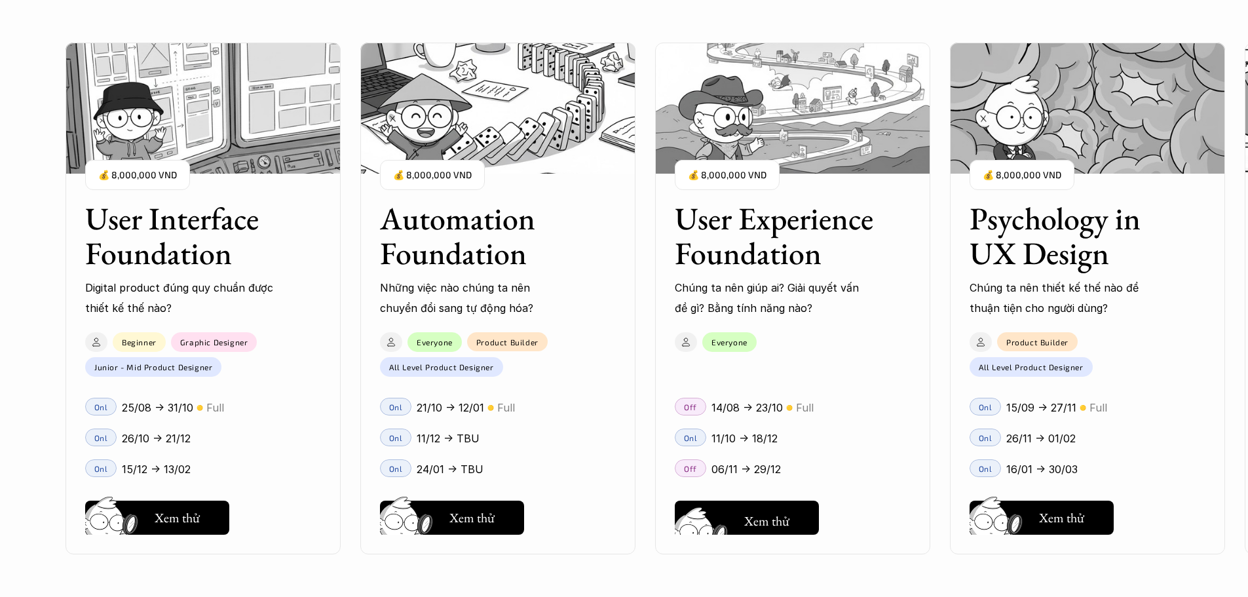
click at [779, 521] on div "User Interface Foundation Digital product đúng quy chuẩn được thiết kế thế nào?…" at bounding box center [624, 298] width 1117 height 597
click at [768, 506] on div "User Interface Foundation Digital product đúng quy chuẩn được thiết kế thế nào?…" at bounding box center [624, 298] width 1117 height 597
click at [770, 451] on div "User Interface Foundation Digital product đúng quy chuẩn được thiết kế thế nào?…" at bounding box center [624, 298] width 1117 height 597
click at [749, 507] on div "User Interface Foundation Digital product đúng quy chuẩn được thiết kế thế nào?…" at bounding box center [624, 298] width 1117 height 597
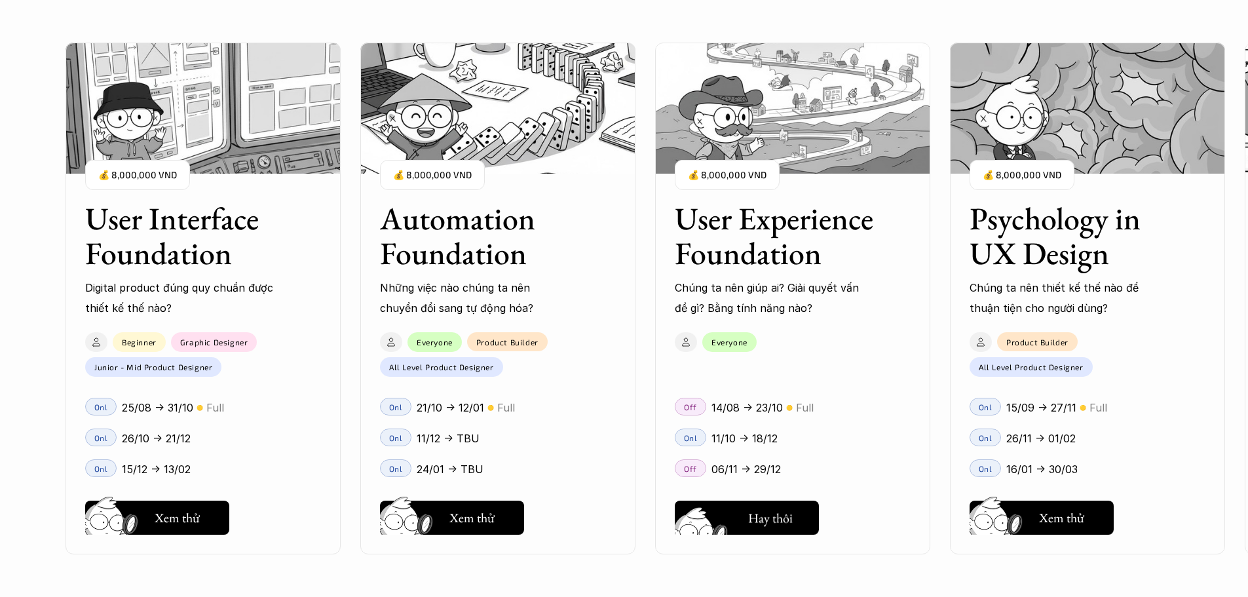
click at [749, 507] on div "User Interface Foundation Digital product đúng quy chuẩn được thiết kế thế nào?…" at bounding box center [624, 298] width 1117 height 597
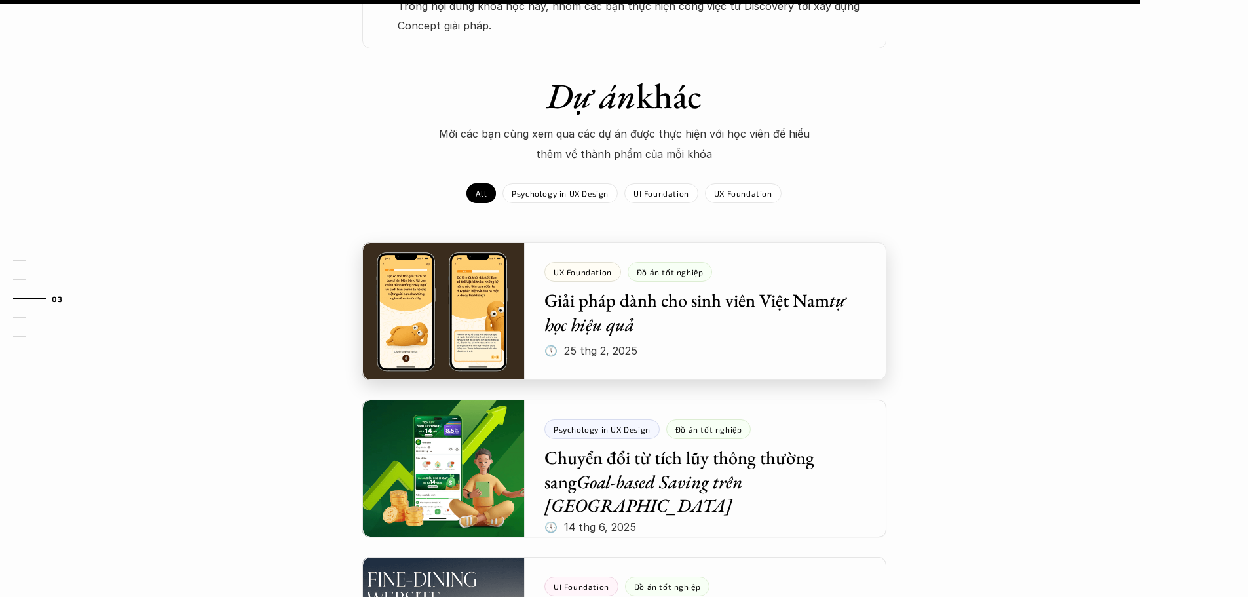
scroll to position [1176, 0]
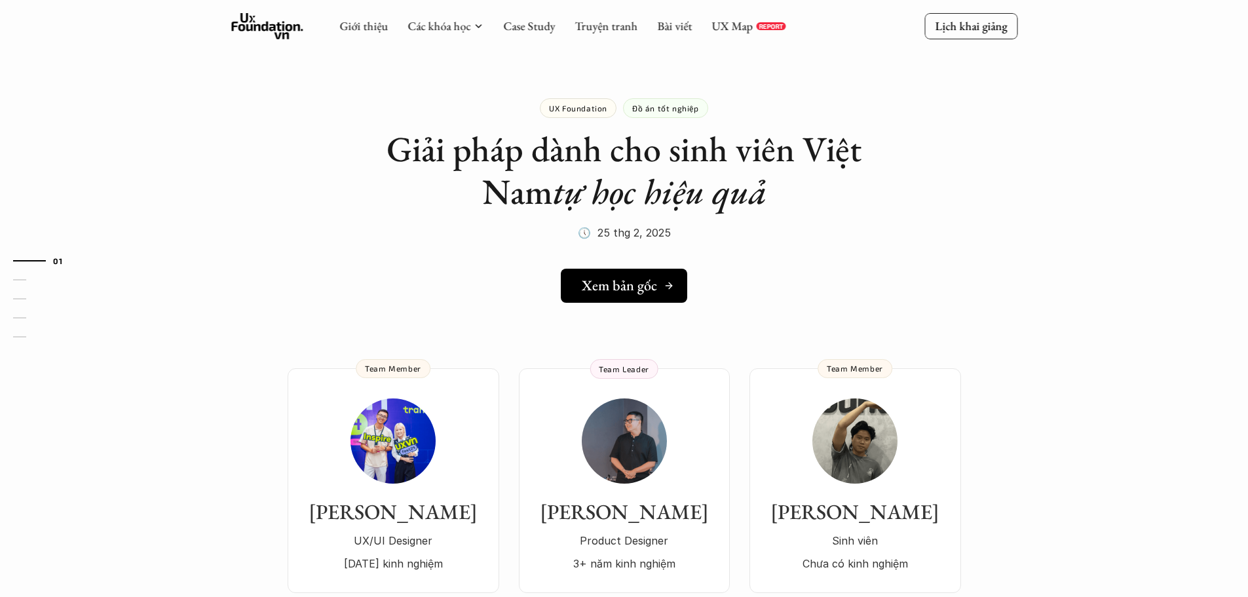
click at [629, 286] on h5 "Xem bản gốc" at bounding box center [619, 285] width 75 height 17
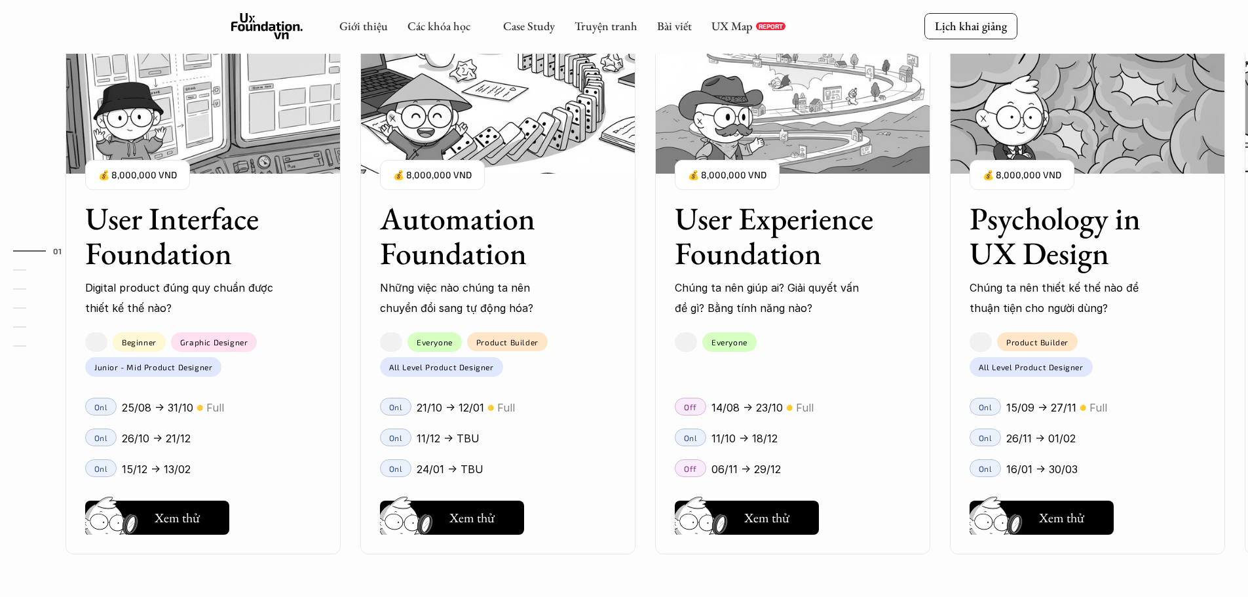
scroll to position [1269, 0]
click at [803, 534] on button "Hay thôi Xem thử" at bounding box center [747, 518] width 144 height 34
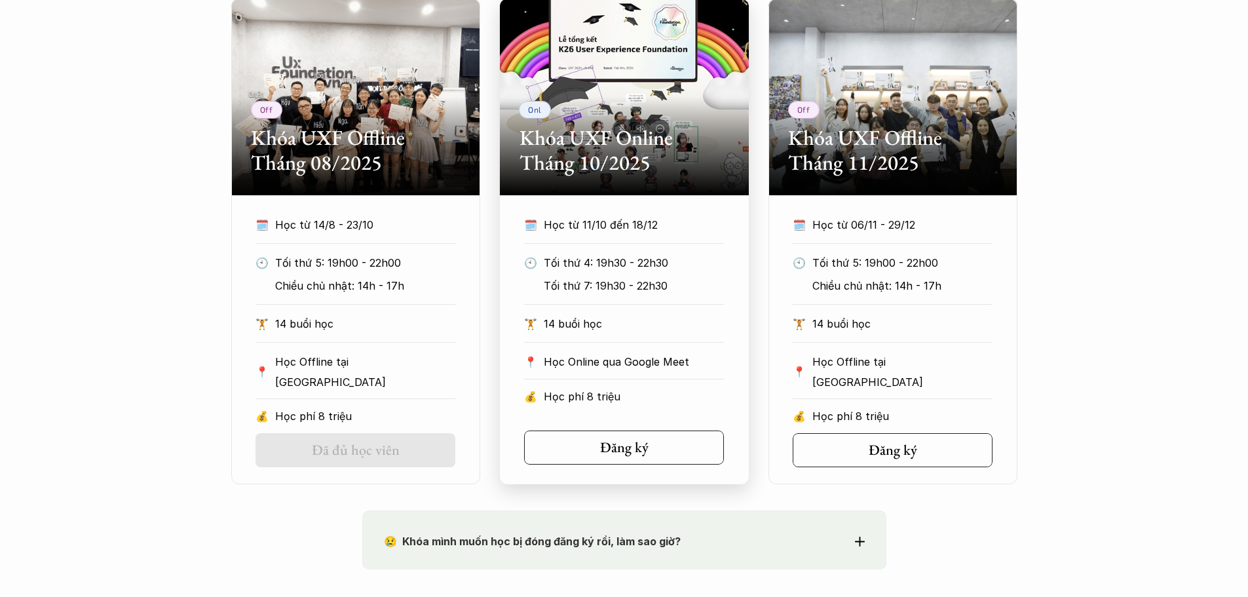
scroll to position [590, 0]
